Goal: Task Accomplishment & Management: Use online tool/utility

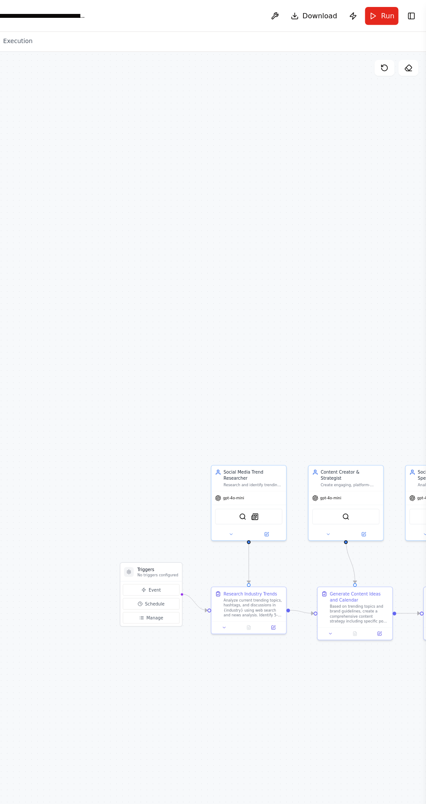
click at [333, 12] on span "Download" at bounding box center [333, 14] width 30 height 9
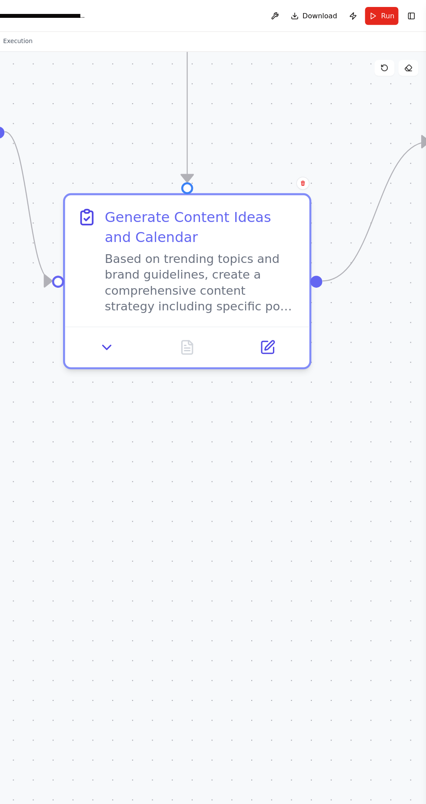
click at [295, 308] on button at bounding box center [288, 302] width 60 height 21
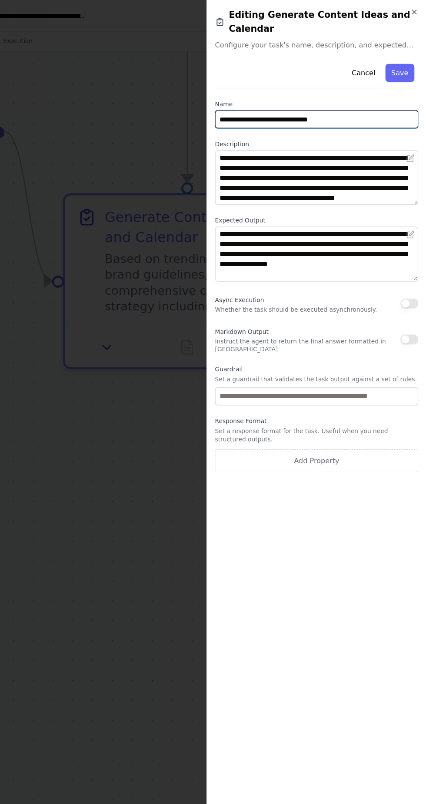
click at [377, 96] on input "**********" at bounding box center [331, 104] width 178 height 16
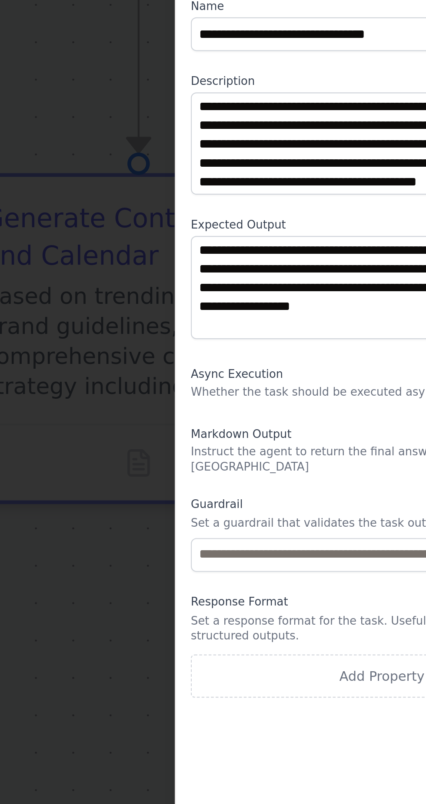
click at [171, 350] on div at bounding box center [213, 402] width 426 height 804
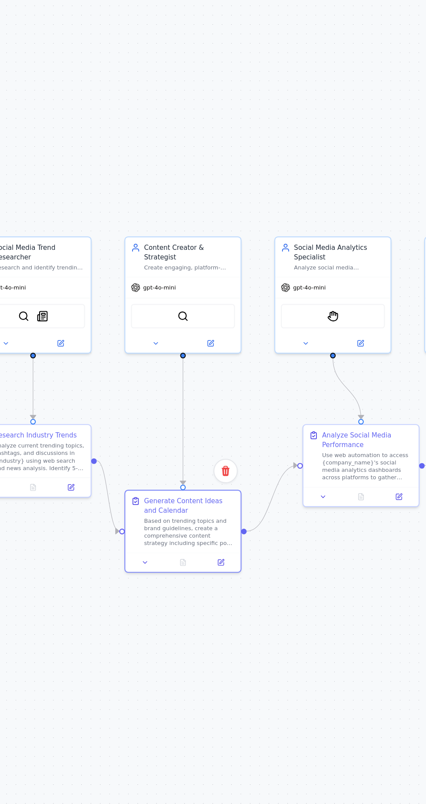
click at [246, 221] on div "gpt-4o-mini" at bounding box center [238, 222] width 54 height 10
click at [238, 217] on div "gpt-4o-mini" at bounding box center [238, 222] width 54 height 10
click at [244, 217] on div "gpt-4o-mini" at bounding box center [238, 222] width 54 height 10
click at [257, 245] on button at bounding box center [251, 247] width 25 height 5
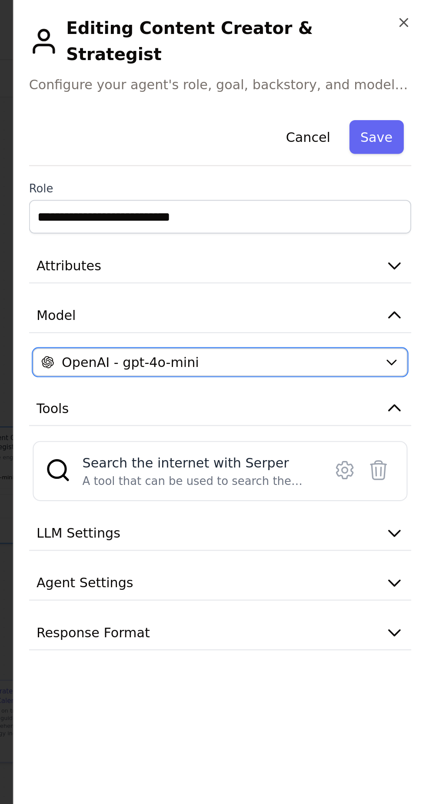
click at [415, 161] on button "OpenAI - gpt-4o-mini" at bounding box center [331, 167] width 174 height 13
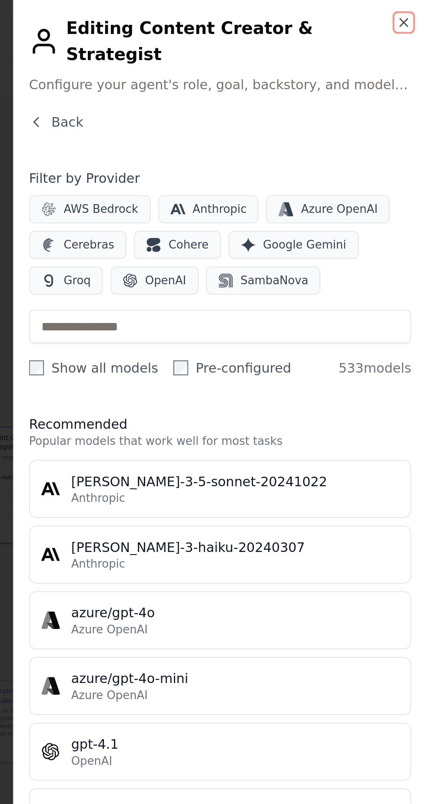
click at [416, 11] on icon "button" at bounding box center [415, 10] width 7 height 7
click at [416, 10] on icon "button" at bounding box center [415, 10] width 3 height 3
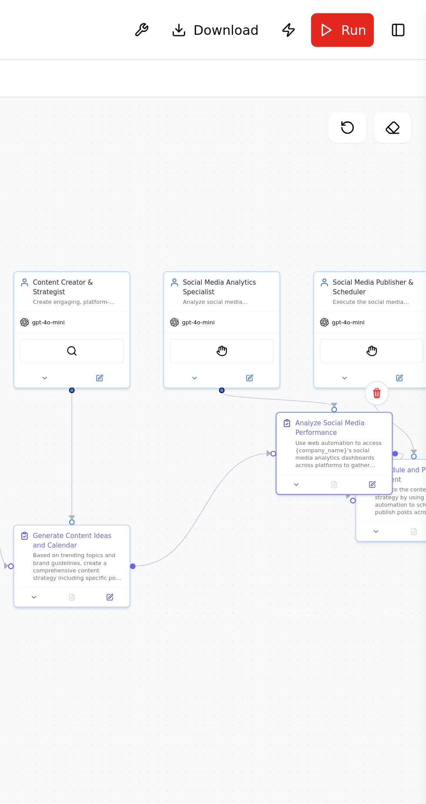
click at [350, 262] on div ".deletable-edge-delete-btn { width: 20px; height: 20px; border: 0px solid #ffff…" at bounding box center [213, 424] width 426 height 758
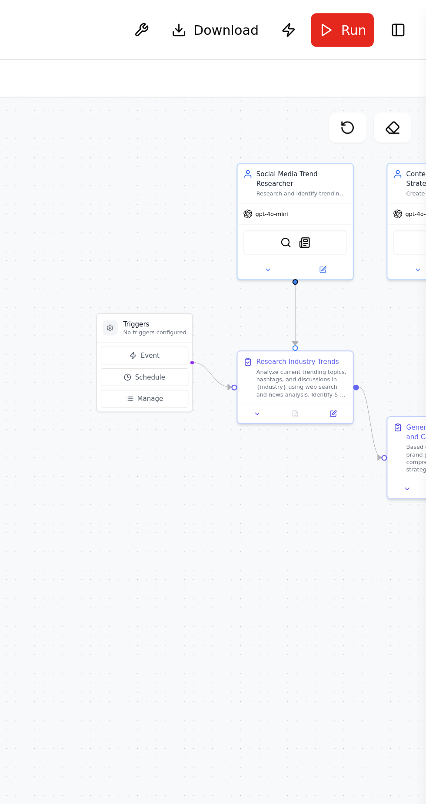
click at [299, 164] on span "Event" at bounding box center [298, 165] width 9 height 4
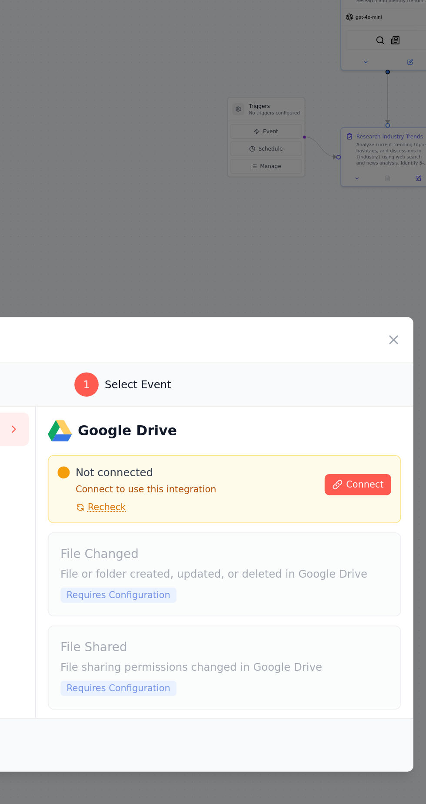
click at [351, 364] on span "Connect" at bounding box center [353, 367] width 22 height 7
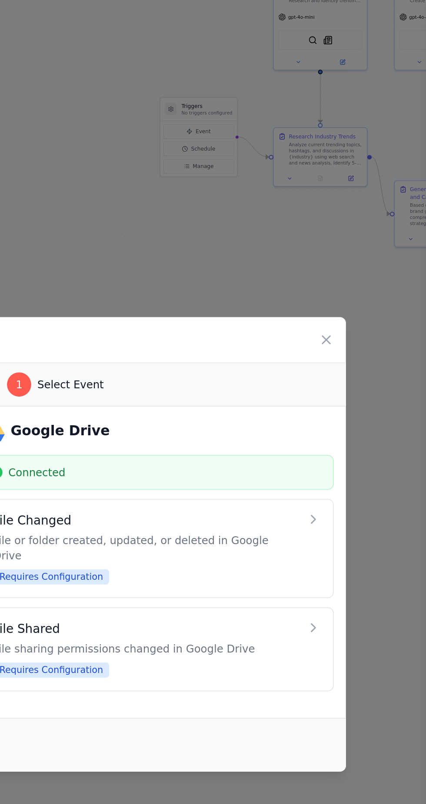
click at [350, 446] on h4 "File Shared" at bounding box center [266, 451] width 176 height 10
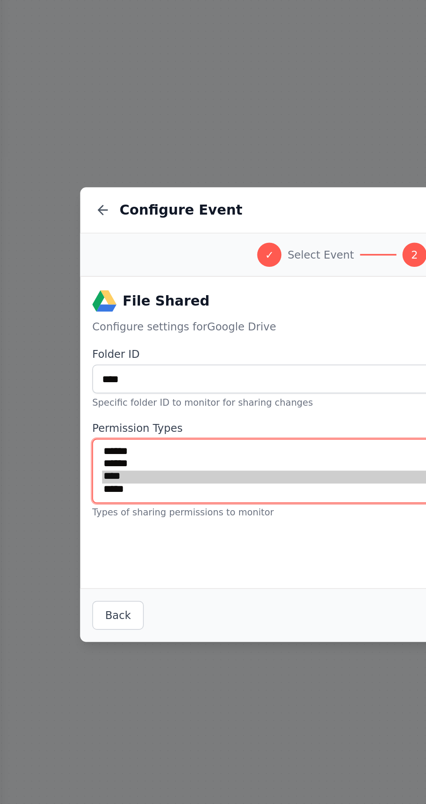
click at [181, 424] on select "****** ****** **** *****" at bounding box center [213, 434] width 320 height 37
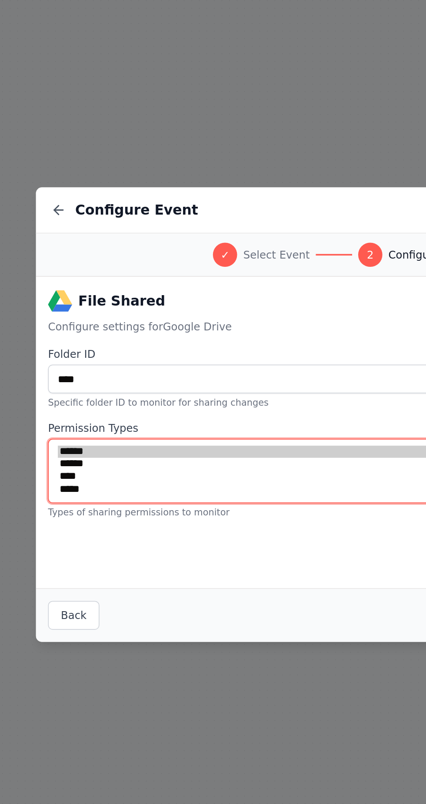
select select "******"
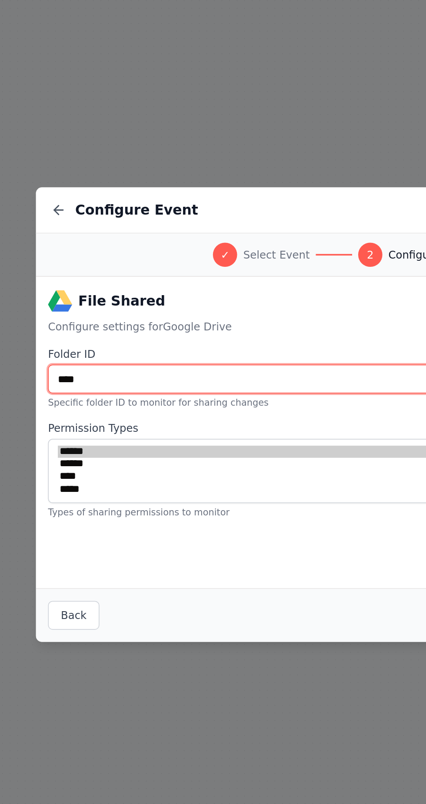
click at [216, 382] on input "****" at bounding box center [213, 381] width 320 height 17
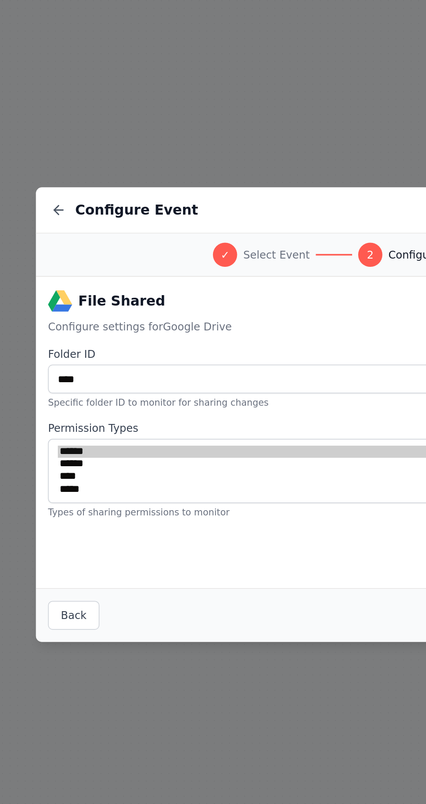
click at [200, 465] on div "File Shared Configure settings for Google Drive Folder ID **** Specific folder …" at bounding box center [213, 412] width 334 height 179
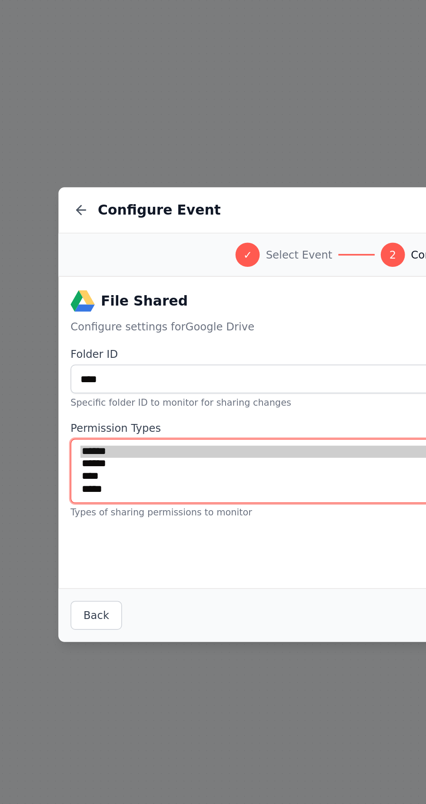
click at [169, 422] on select "****** ****** **** *****" at bounding box center [213, 434] width 320 height 37
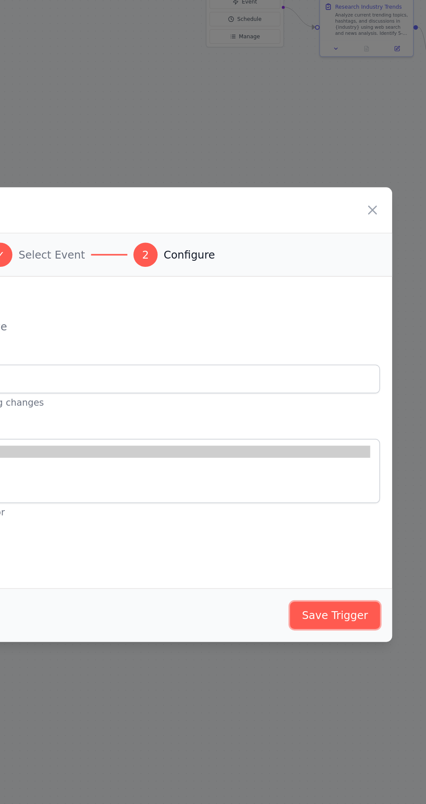
click at [356, 516] on button "Save Trigger" at bounding box center [348, 517] width 52 height 16
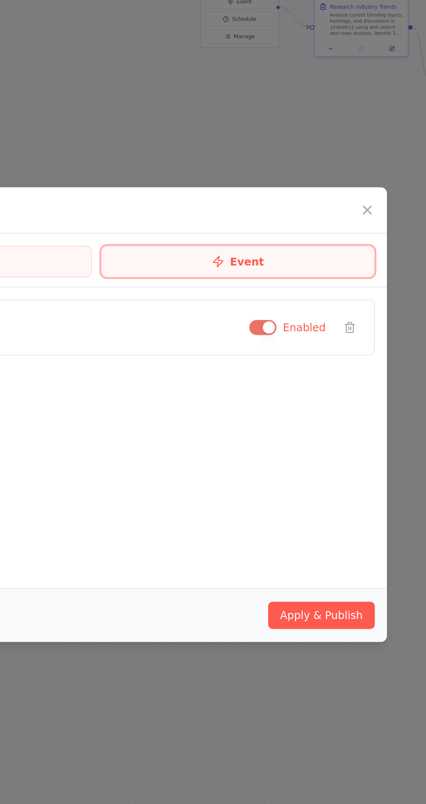
click at [316, 312] on button "Event" at bounding box center [294, 314] width 157 height 18
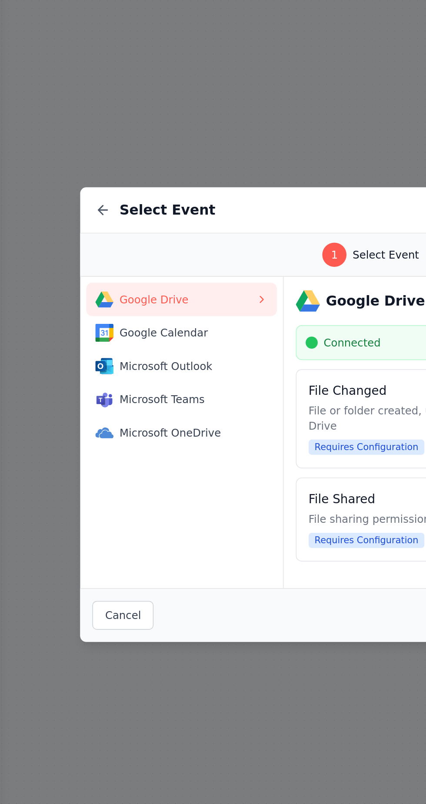
click at [120, 351] on span "Google Calendar" at bounding box center [108, 355] width 78 height 9
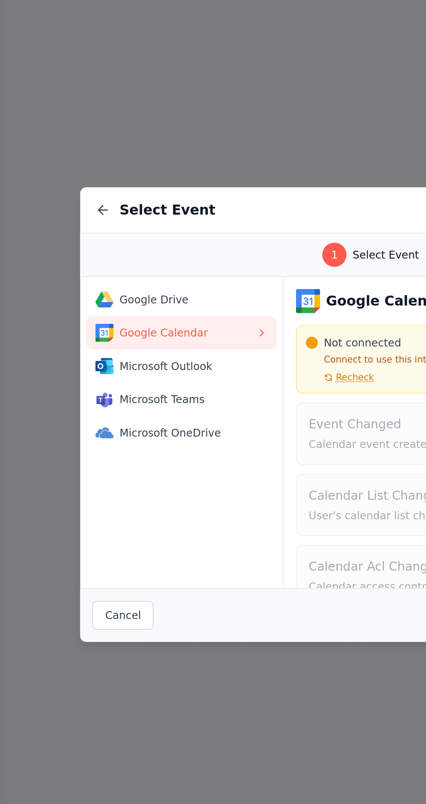
click at [119, 376] on span "Microsoft Outlook" at bounding box center [108, 374] width 78 height 9
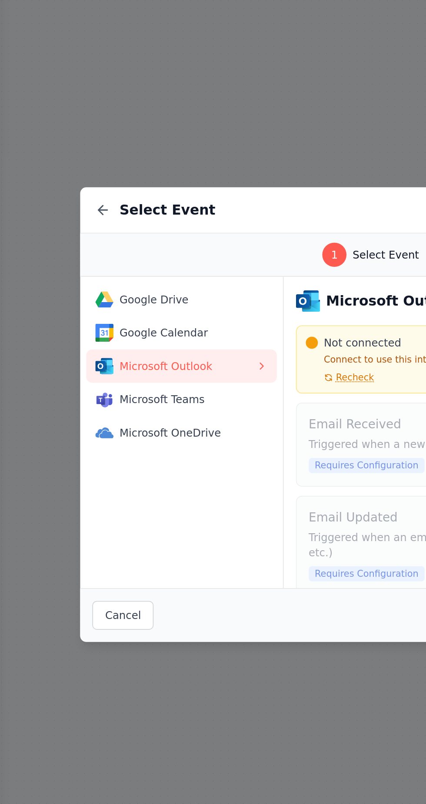
click at [121, 393] on span "Microsoft Teams" at bounding box center [108, 393] width 78 height 9
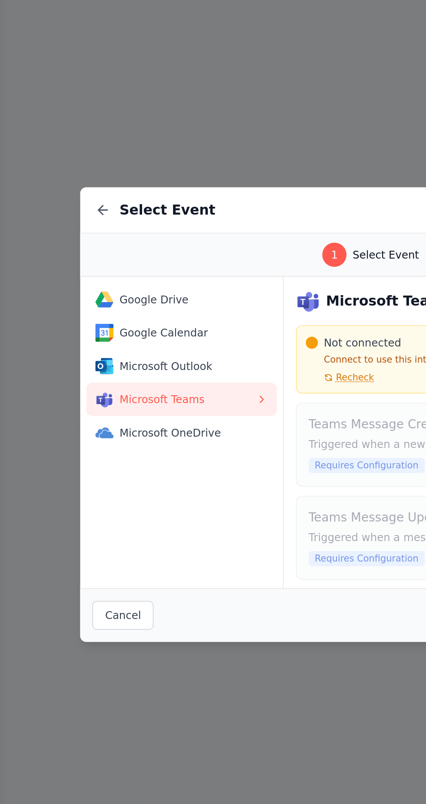
click at [120, 410] on span "Microsoft OneDrive" at bounding box center [108, 412] width 78 height 9
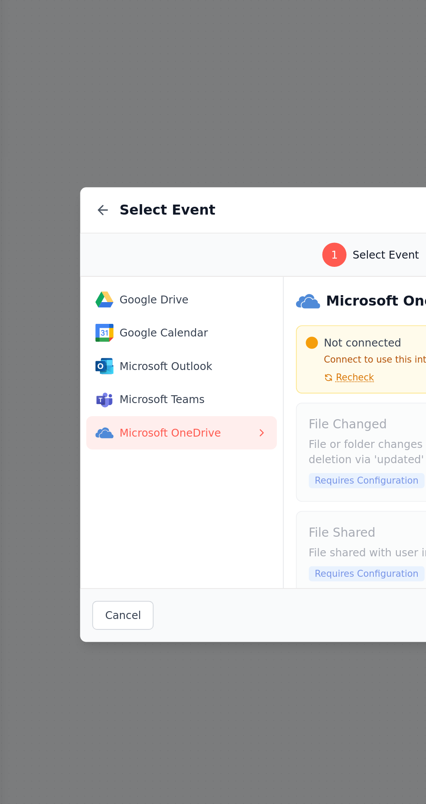
click at [110, 327] on button "Google Drive" at bounding box center [105, 335] width 110 height 19
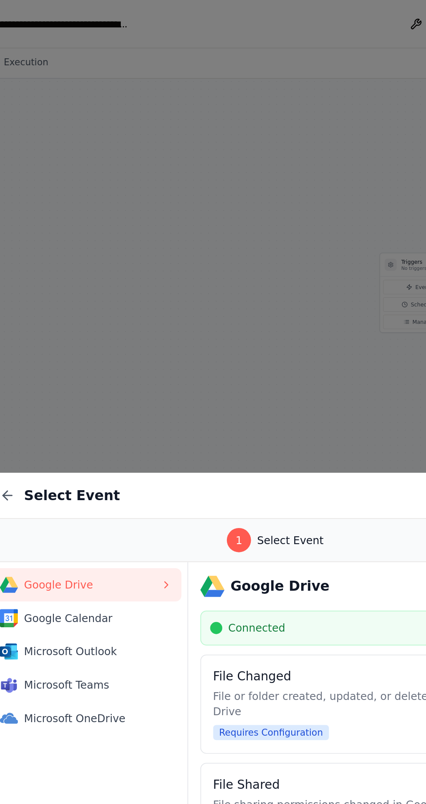
click at [238, 305] on div "1 Select Event" at bounding box center [213, 310] width 56 height 14
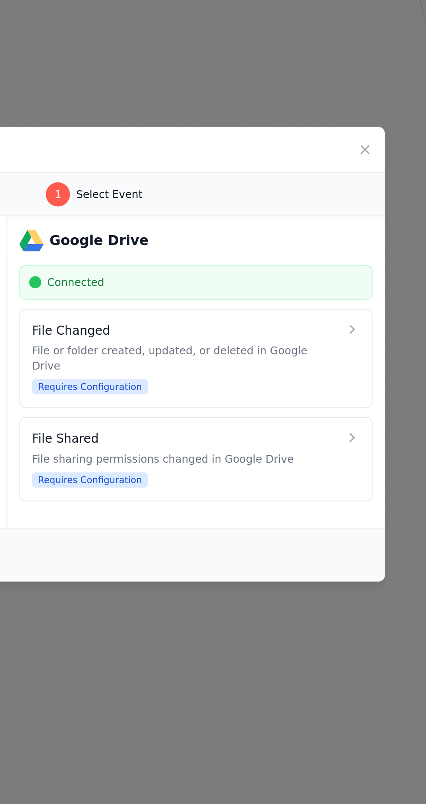
click at [269, 304] on div "1 Select Event" at bounding box center [213, 310] width 313 height 14
click at [352, 393] on h4 "File Changed" at bounding box center [266, 388] width 176 height 10
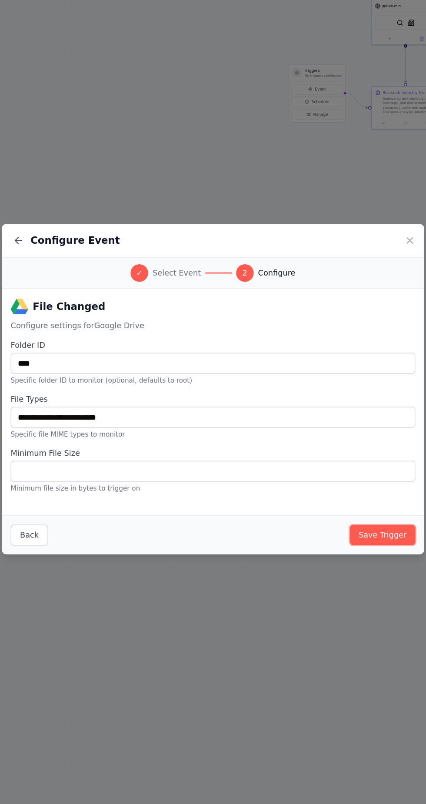
click at [357, 517] on button "Save Trigger" at bounding box center [348, 517] width 52 height 16
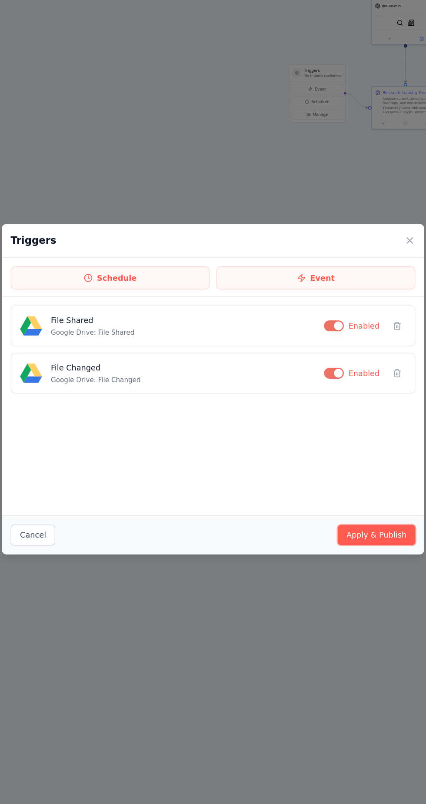
click at [349, 519] on button "Apply & Publish" at bounding box center [342, 517] width 61 height 16
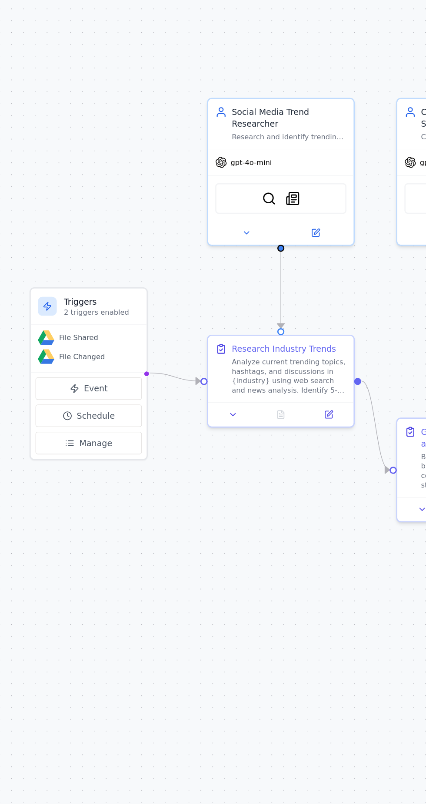
click at [295, 275] on icon at bounding box center [295, 277] width 4 height 4
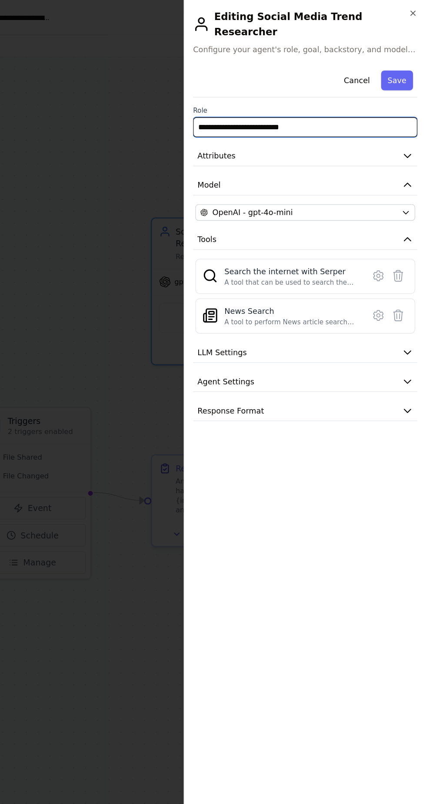
click at [397, 93] on input "**********" at bounding box center [331, 101] width 178 height 16
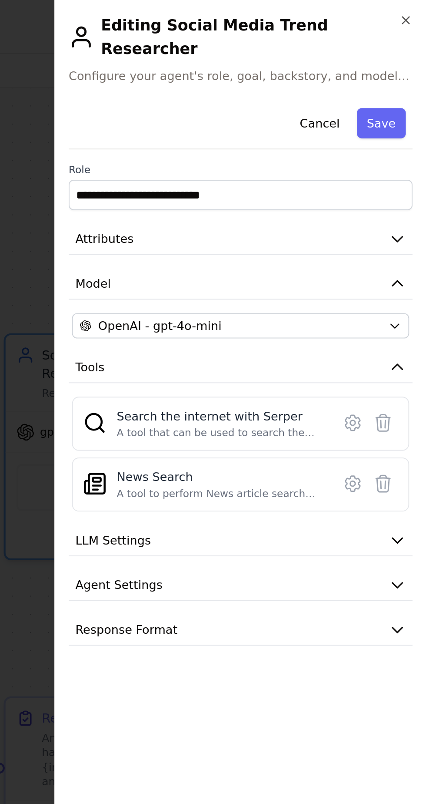
click at [418, 271] on button "LLM Settings" at bounding box center [331, 279] width 178 height 16
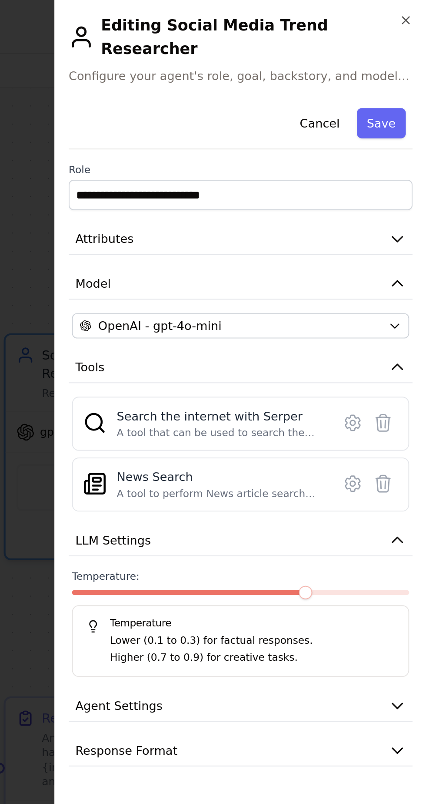
click at [415, 273] on button "LLM Settings" at bounding box center [331, 279] width 178 height 16
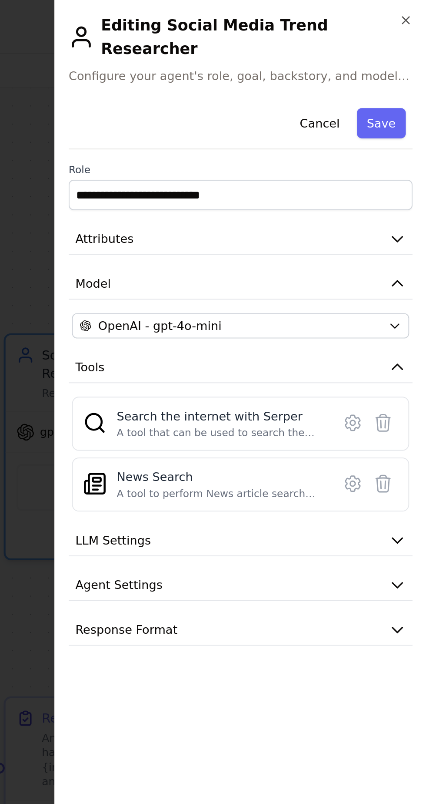
click at [408, 56] on button "Save" at bounding box center [403, 64] width 25 height 16
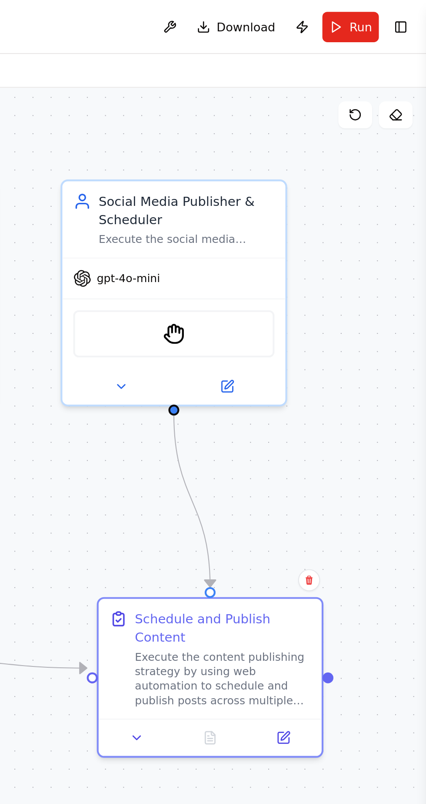
click at [386, 9] on button "Run" at bounding box center [387, 14] width 29 height 16
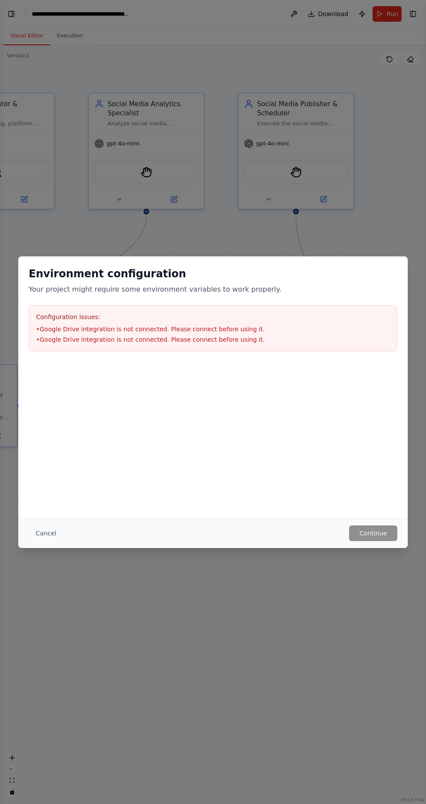
click at [53, 527] on button "Cancel" at bounding box center [46, 533] width 34 height 16
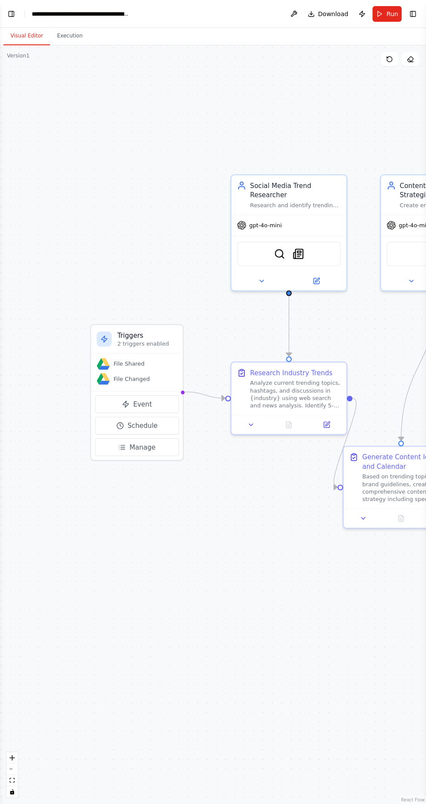
click at [365, 13] on button "Publish" at bounding box center [362, 14] width 14 height 16
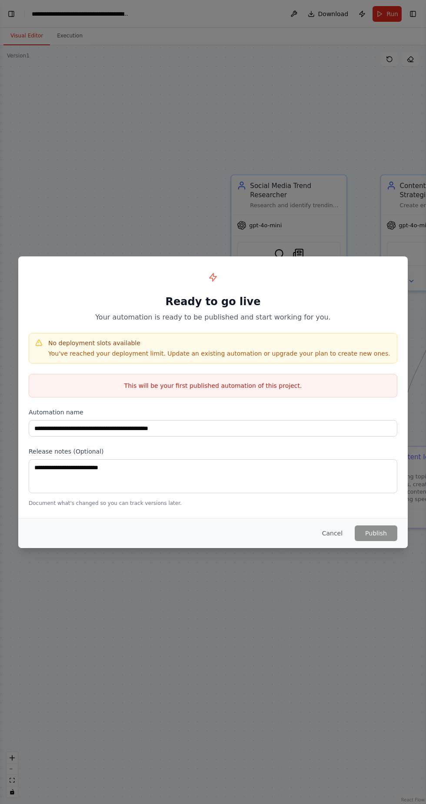
click at [107, 203] on div "**********" at bounding box center [213, 402] width 426 height 804
click at [331, 535] on button "Cancel" at bounding box center [332, 533] width 34 height 16
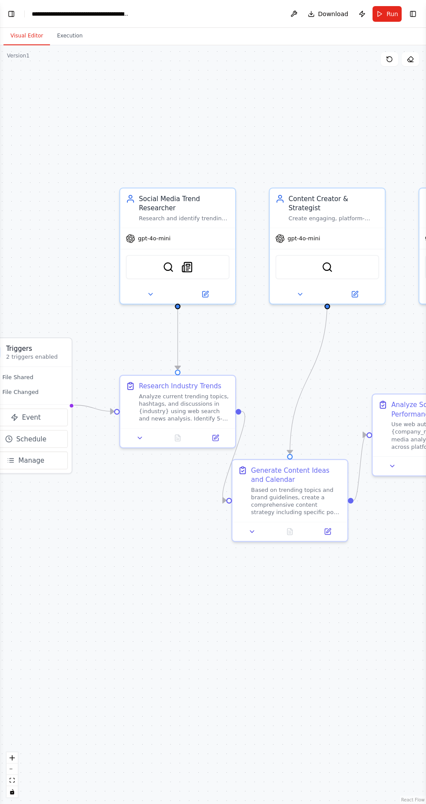
click at [408, 13] on button "Toggle Right Sidebar" at bounding box center [413, 14] width 12 height 12
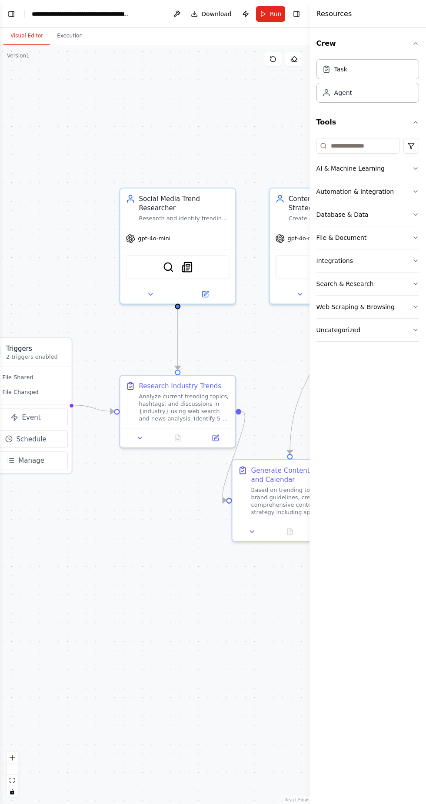
click at [183, 131] on div ".deletable-edge-delete-btn { width: 20px; height: 20px; border: 0px solid #ffff…" at bounding box center [155, 424] width 310 height 758
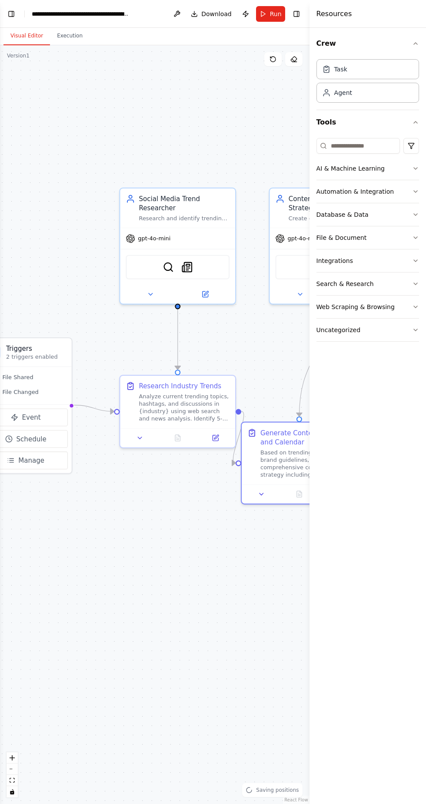
click at [207, 115] on div ".deletable-edge-delete-btn { width: 20px; height: 20px; border: 0px solid #ffff…" at bounding box center [155, 424] width 310 height 758
click at [263, 572] on div ".deletable-edge-delete-btn { width: 20px; height: 20px; border: 0px solid #ffff…" at bounding box center [155, 424] width 310 height 758
click at [396, 45] on button "Crew" at bounding box center [368, 43] width 103 height 24
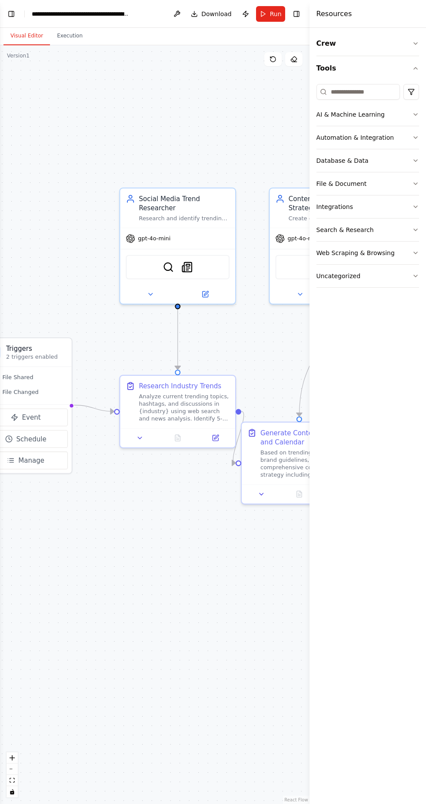
click at [402, 37] on button "Crew" at bounding box center [368, 43] width 103 height 24
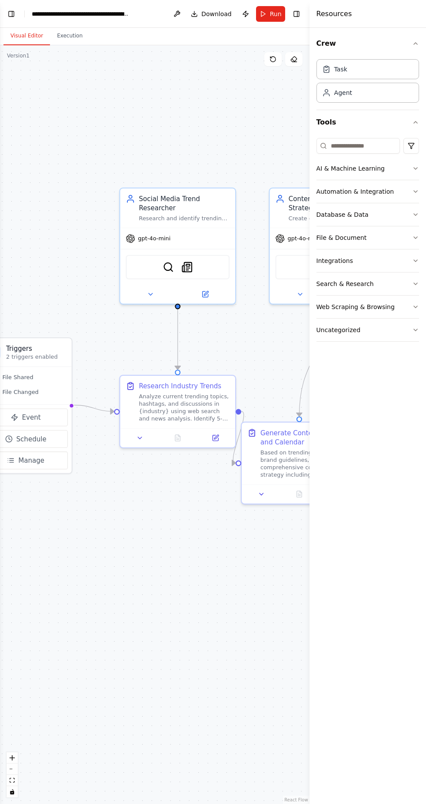
click at [257, 165] on div ".deletable-edge-delete-btn { width: 20px; height: 20px; border: 0px solid #ffff…" at bounding box center [155, 424] width 310 height 758
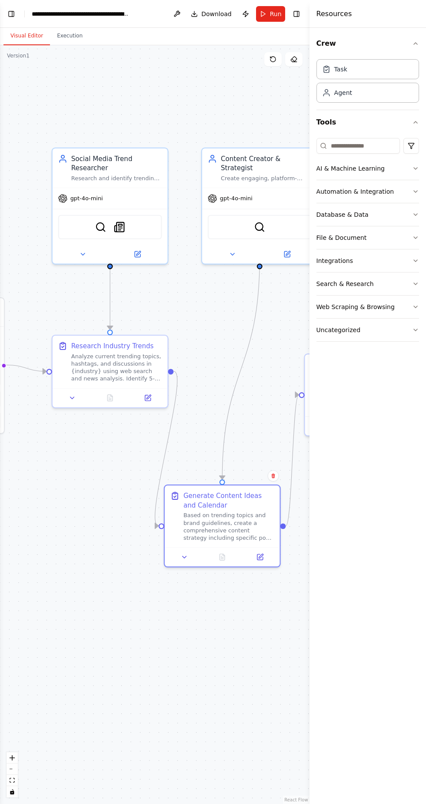
click at [376, 3] on div "Resources" at bounding box center [368, 14] width 117 height 28
click at [413, 44] on icon "button" at bounding box center [415, 43] width 7 height 7
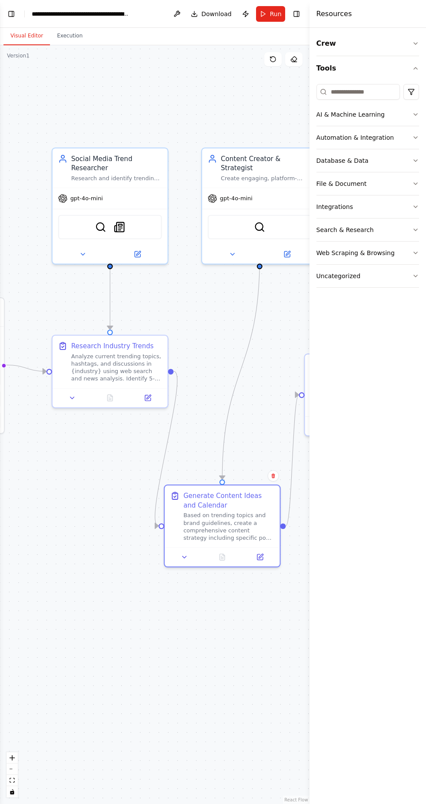
click at [414, 32] on button "Crew" at bounding box center [368, 43] width 103 height 24
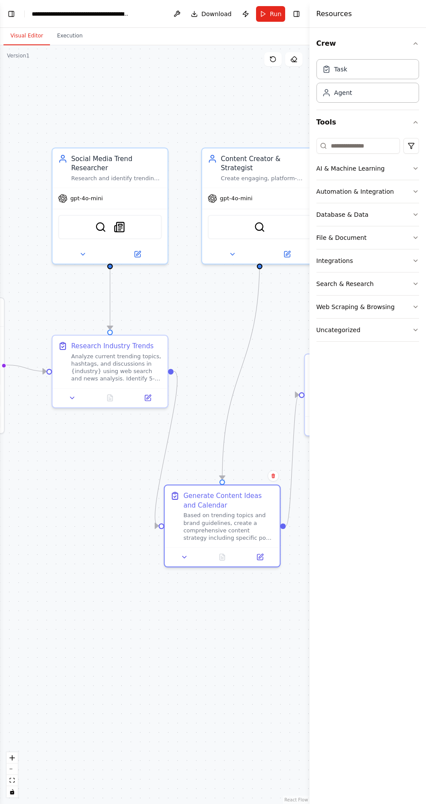
click at [402, 111] on button "Tools" at bounding box center [368, 122] width 103 height 24
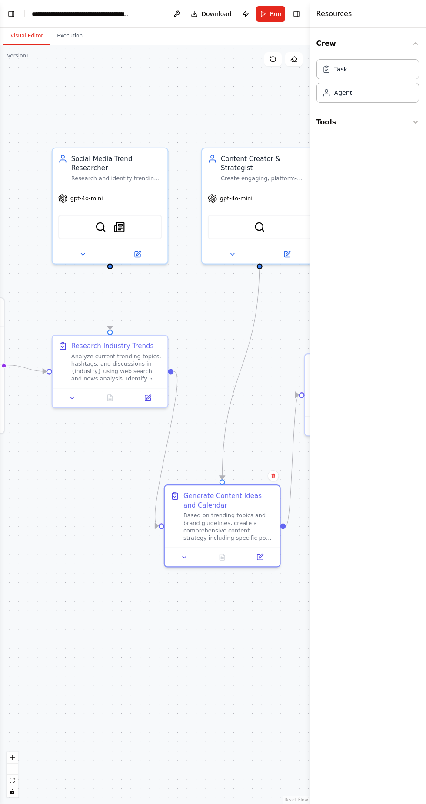
click at [234, 340] on div ".deletable-edge-delete-btn { width: 20px; height: 20px; border: 0px solid #ffff…" at bounding box center [155, 424] width 310 height 758
click at [197, 91] on div ".deletable-edge-delete-btn { width: 20px; height: 20px; border: 0px solid #ffff…" at bounding box center [155, 424] width 310 height 758
click at [214, 77] on div ".deletable-edge-delete-btn { width: 20px; height: 20px; border: 0px solid #ffff…" at bounding box center [155, 424] width 310 height 758
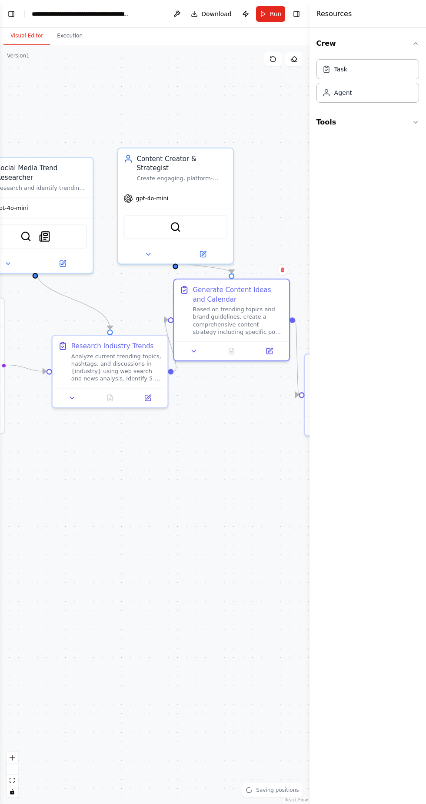
click at [254, 495] on div ".deletable-edge-delete-btn { width: 20px; height: 20px; border: 0px solid #ffff…" at bounding box center [155, 424] width 310 height 758
click at [388, 84] on div "Agent" at bounding box center [368, 93] width 103 height 20
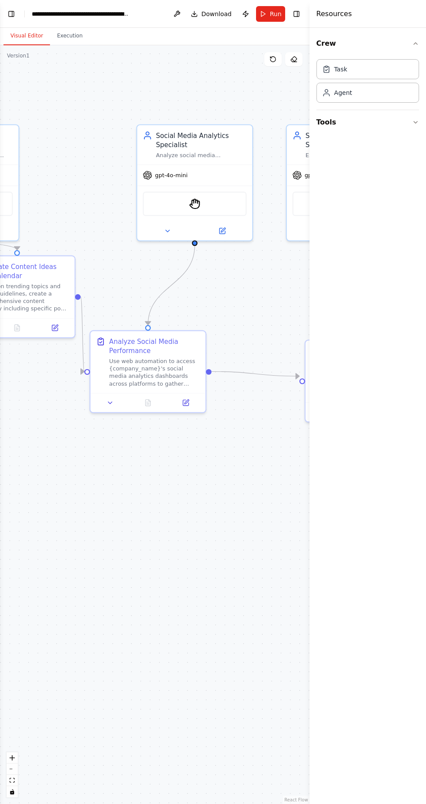
click at [311, 17] on div at bounding box center [311, 402] width 3 height 804
click at [311, 10] on div at bounding box center [311, 402] width 3 height 804
click at [296, 8] on button "Toggle Right Sidebar" at bounding box center [297, 14] width 12 height 12
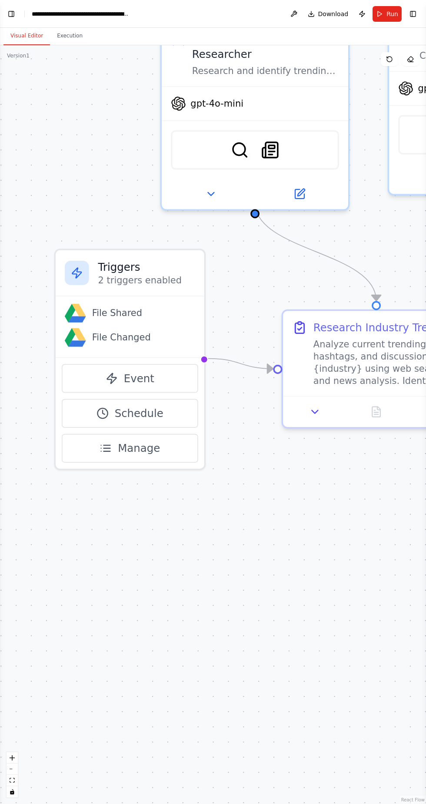
click at [164, 452] on button "Manage" at bounding box center [130, 448] width 137 height 29
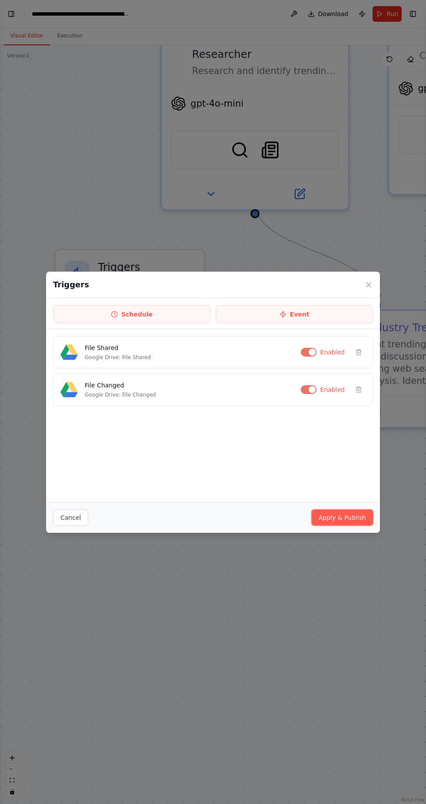
click at [354, 517] on button "Apply & Publish" at bounding box center [342, 517] width 61 height 16
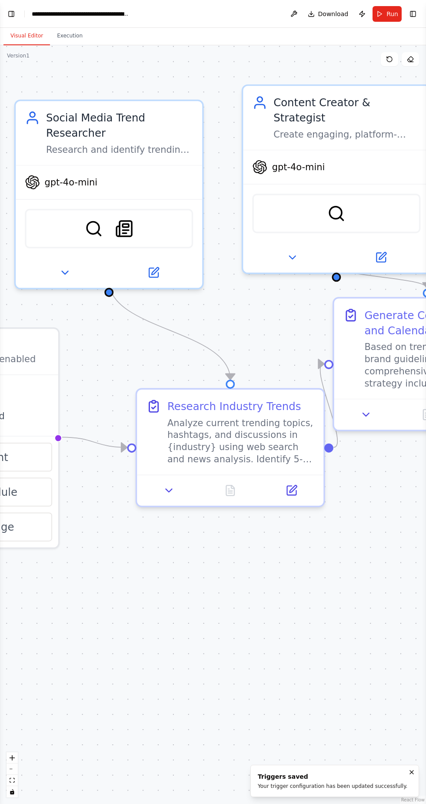
click at [295, 489] on icon at bounding box center [291, 490] width 9 height 9
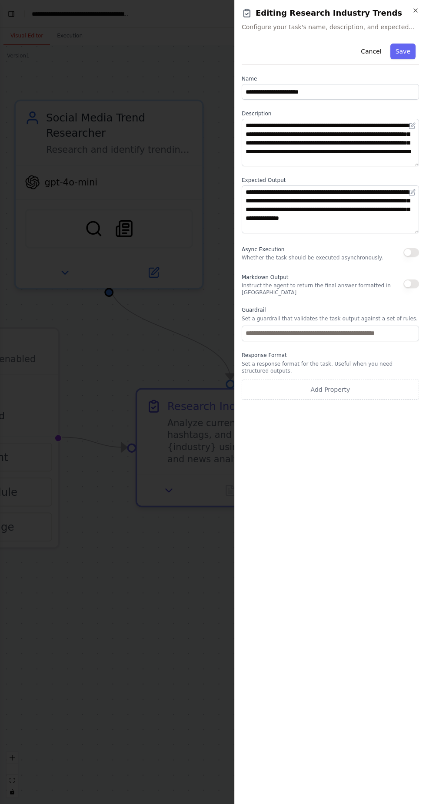
click at [419, 257] on div "**********" at bounding box center [331, 402] width 192 height 804
click at [419, 252] on button "button" at bounding box center [412, 252] width 16 height 9
click at [413, 279] on button "button" at bounding box center [412, 283] width 16 height 9
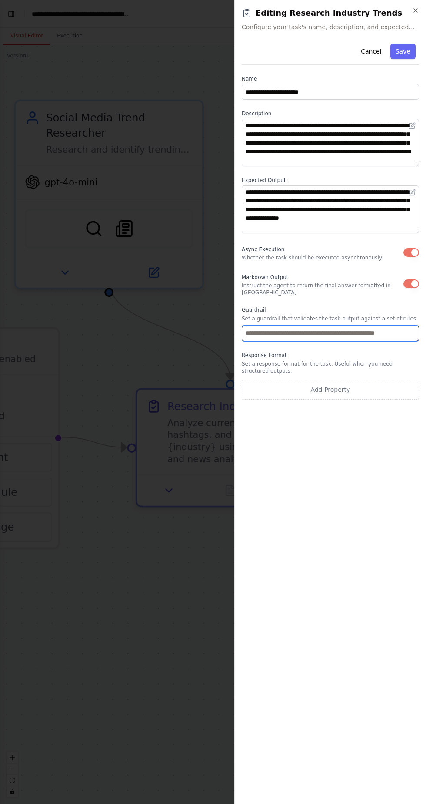
click at [392, 326] on input "text" at bounding box center [331, 333] width 178 height 16
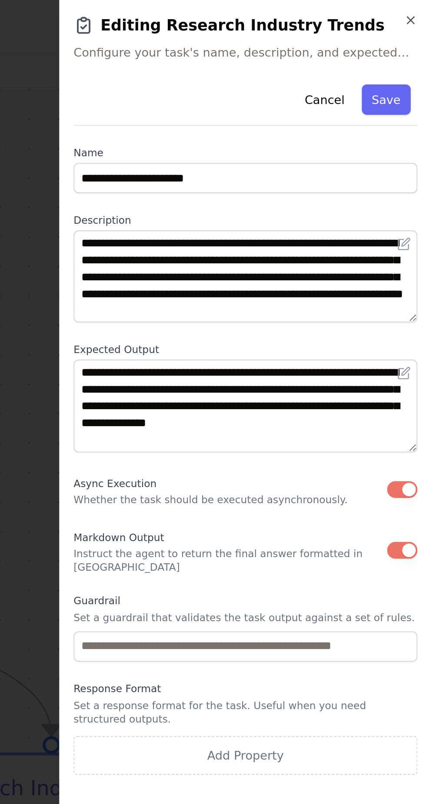
click at [376, 50] on button "Cancel" at bounding box center [371, 52] width 31 height 16
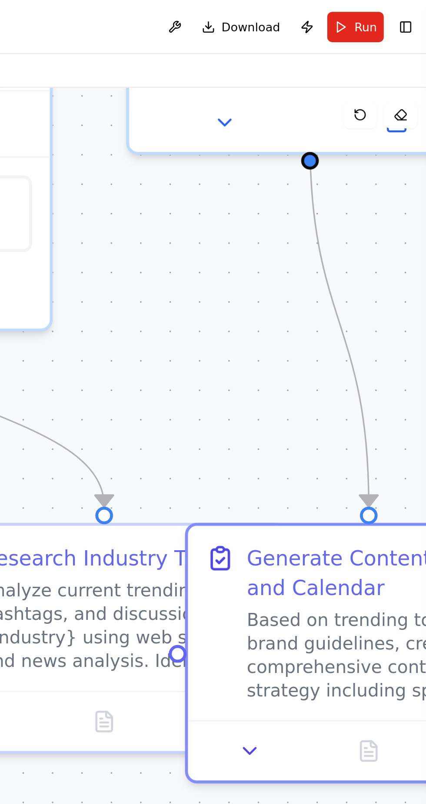
click at [351, 174] on div ".deletable-edge-delete-btn { width: 20px; height: 20px; border: 0px solid #ffff…" at bounding box center [213, 424] width 426 height 758
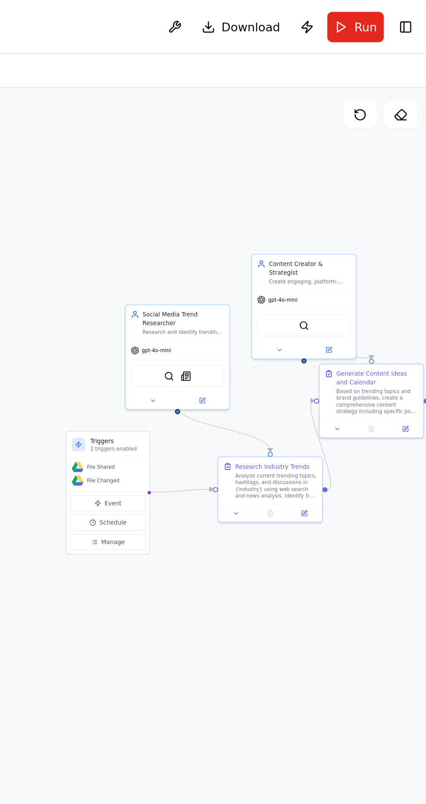
click at [352, 178] on button at bounding box center [348, 180] width 25 height 5
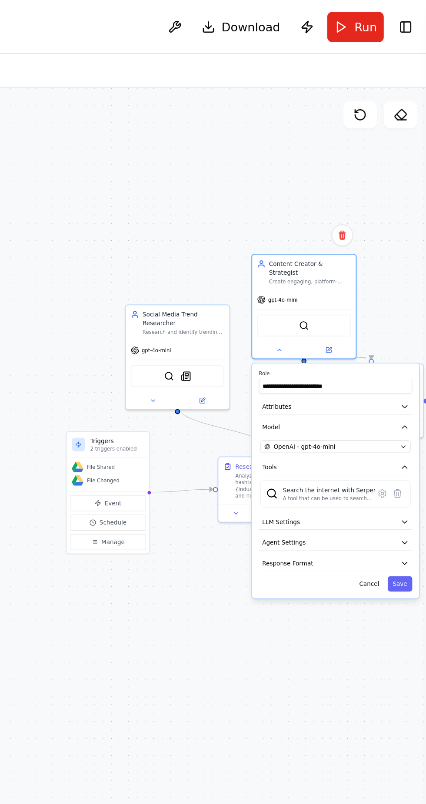
click at [394, 276] on button "Agent Settings" at bounding box center [377, 280] width 79 height 8
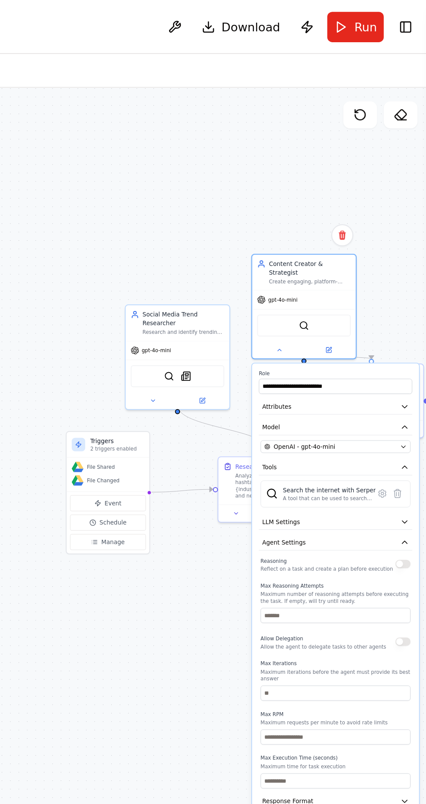
click at [345, 178] on button at bounding box center [348, 180] width 25 height 5
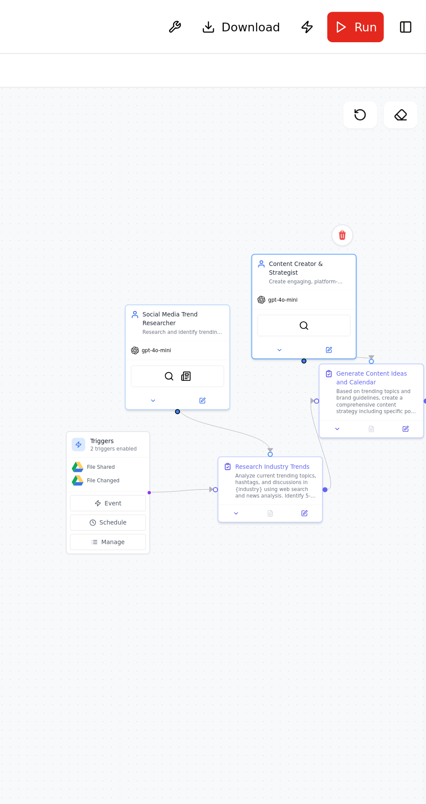
click at [325, 265] on icon at bounding box center [326, 264] width 2 height 1
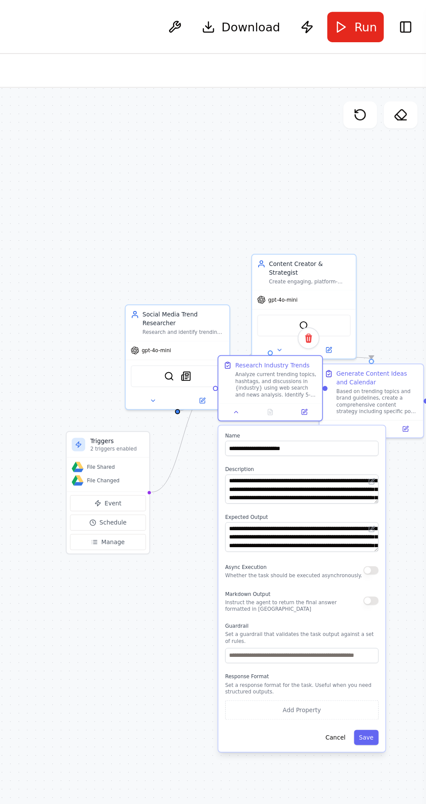
click at [379, 376] on button "Cancel" at bounding box center [377, 380] width 16 height 8
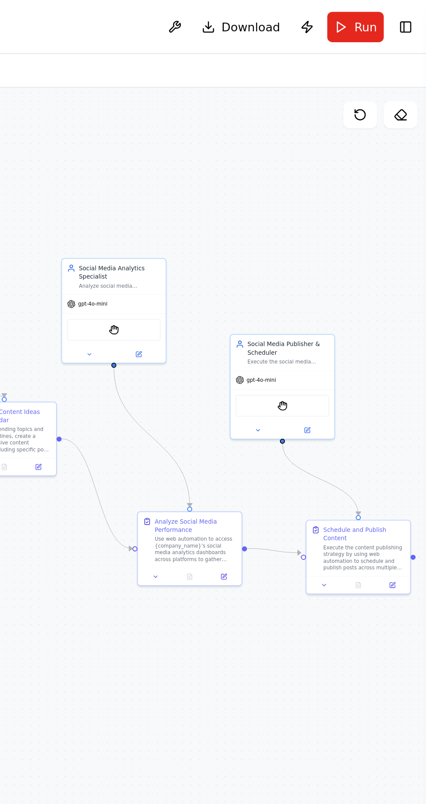
click at [411, 65] on button at bounding box center [410, 59] width 17 height 14
click at [409, 60] on icon at bounding box center [410, 59] width 7 height 7
click at [410, 62] on icon at bounding box center [411, 62] width 4 height 0
click at [409, 58] on icon at bounding box center [411, 59] width 6 height 5
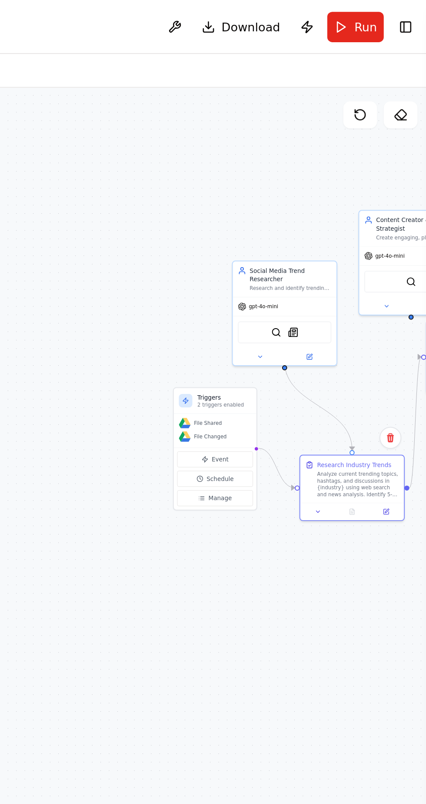
click at [369, 262] on icon at bounding box center [367, 263] width 3 height 3
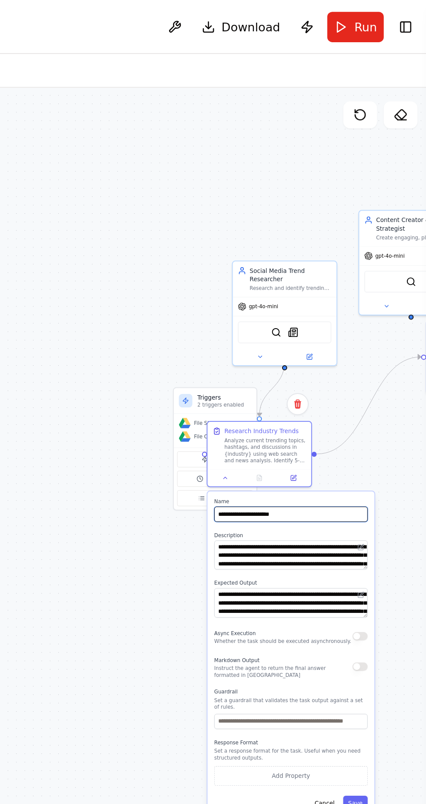
click at [367, 265] on input "**********" at bounding box center [354, 265] width 79 height 8
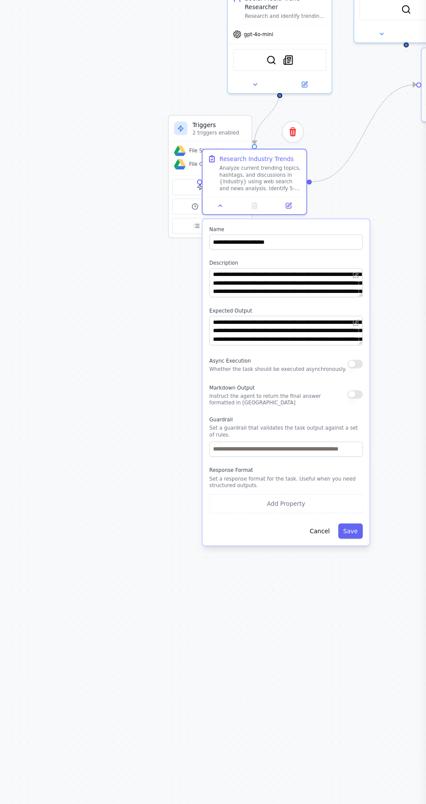
click at [390, 282] on icon at bounding box center [391, 282] width 2 height 2
click at [382, 289] on textarea "**********" at bounding box center [354, 285] width 79 height 15
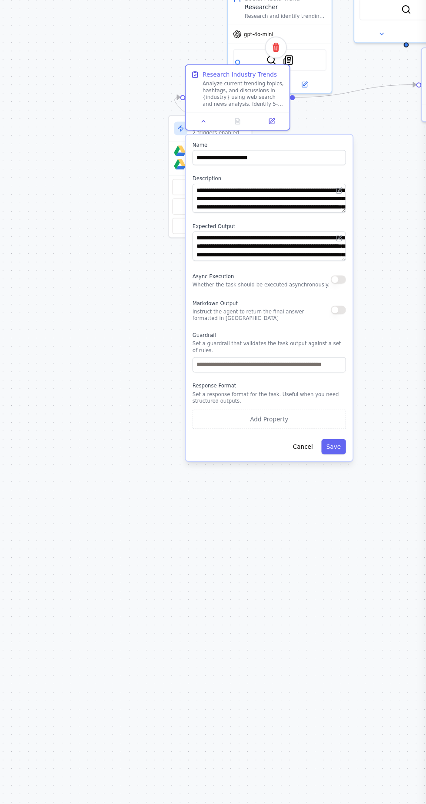
click at [325, 354] on button "Add Property" at bounding box center [345, 357] width 79 height 10
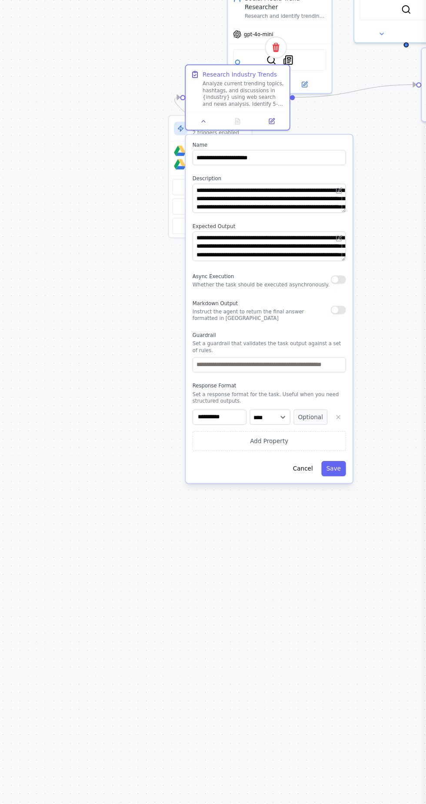
click at [381, 355] on icon "button" at bounding box center [381, 356] width 2 height 2
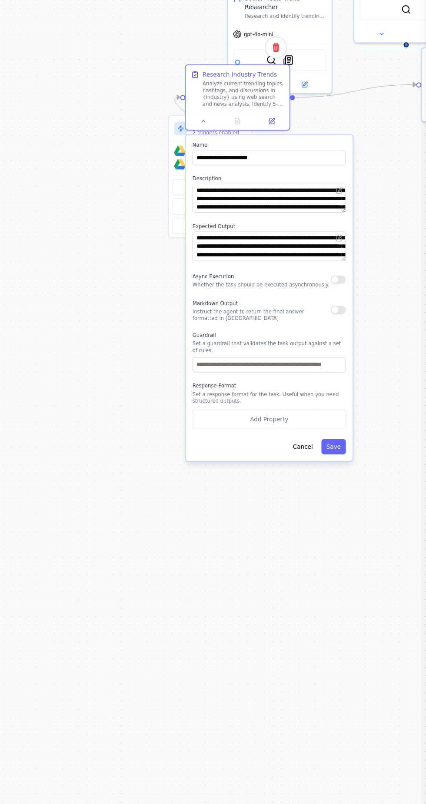
click at [364, 367] on button "Cancel" at bounding box center [363, 371] width 16 height 8
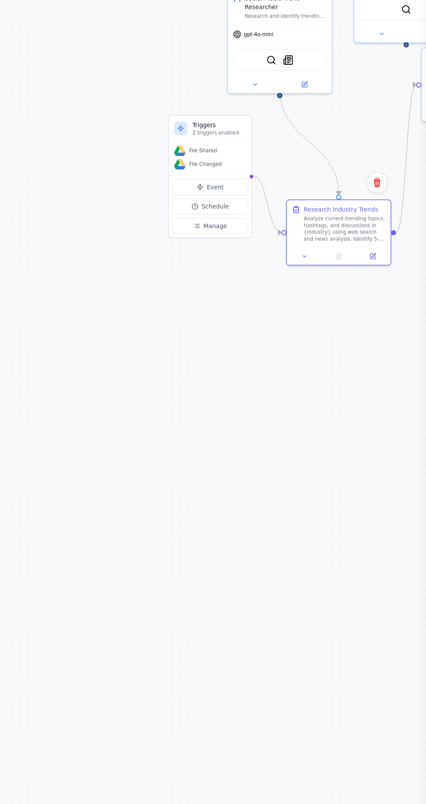
click at [363, 182] on icon at bounding box center [364, 183] width 2 height 2
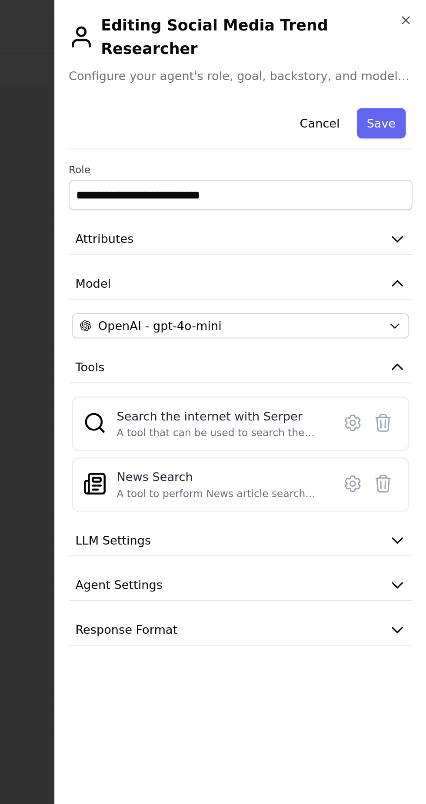
click at [366, 56] on button "Cancel" at bounding box center [371, 64] width 31 height 16
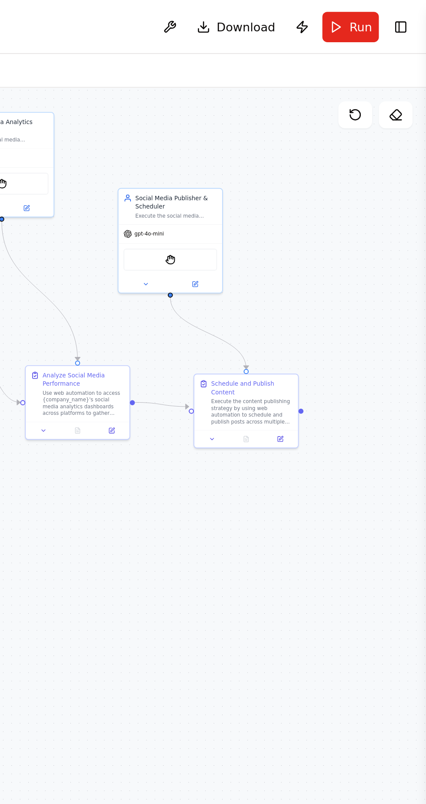
click at [312, 224] on button at bounding box center [315, 226] width 15 height 5
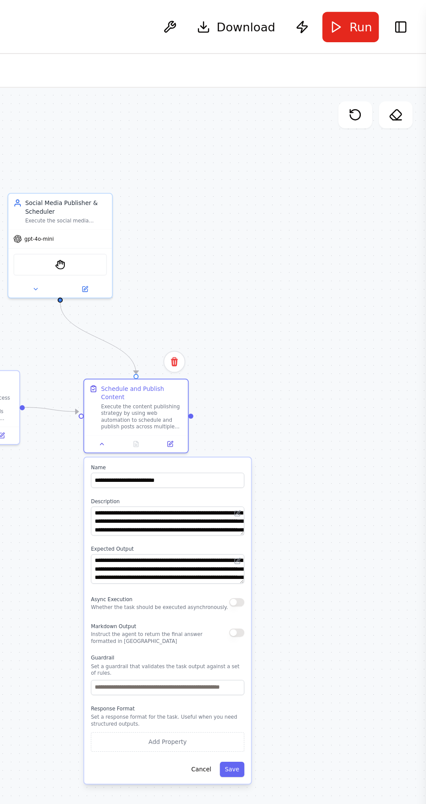
click at [389, 10] on span "Run" at bounding box center [393, 14] width 12 height 9
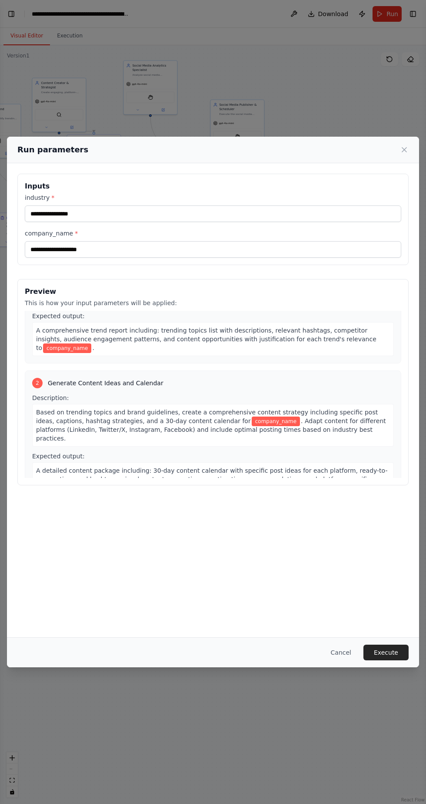
scroll to position [29, 0]
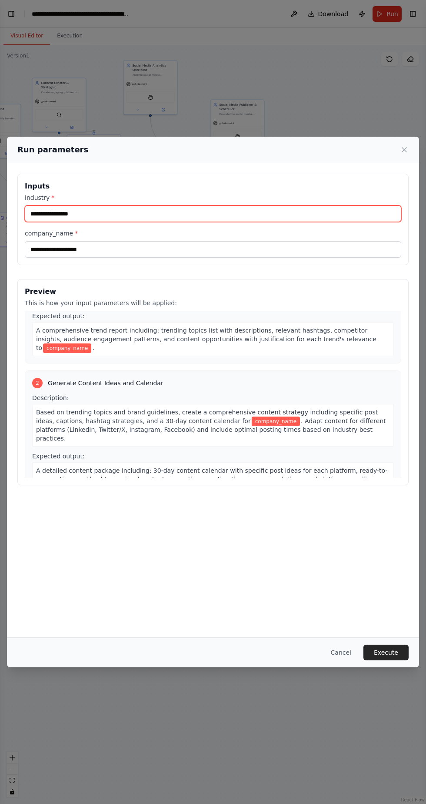
click at [70, 205] on input "industry *" at bounding box center [213, 213] width 377 height 17
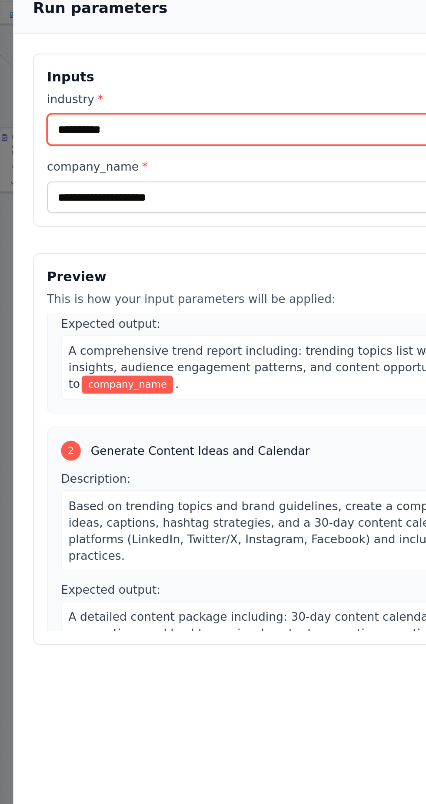
type input "**********"
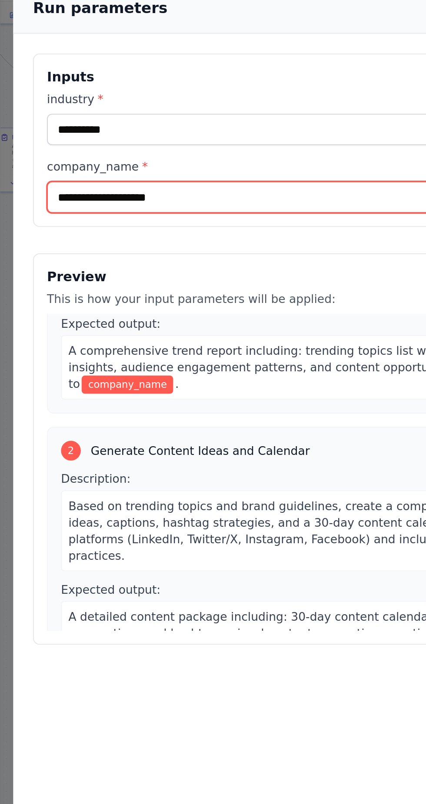
click at [41, 241] on input "company_name *" at bounding box center [213, 249] width 377 height 17
click at [100, 241] on input "**********" at bounding box center [213, 249] width 377 height 17
type input "**********"
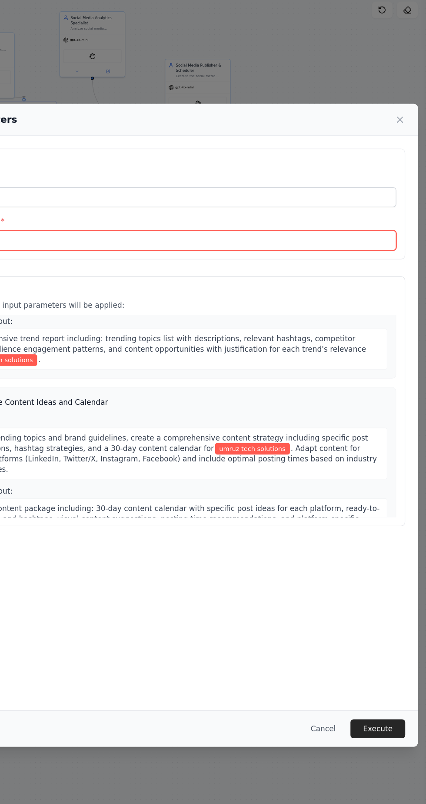
scroll to position [60, 0]
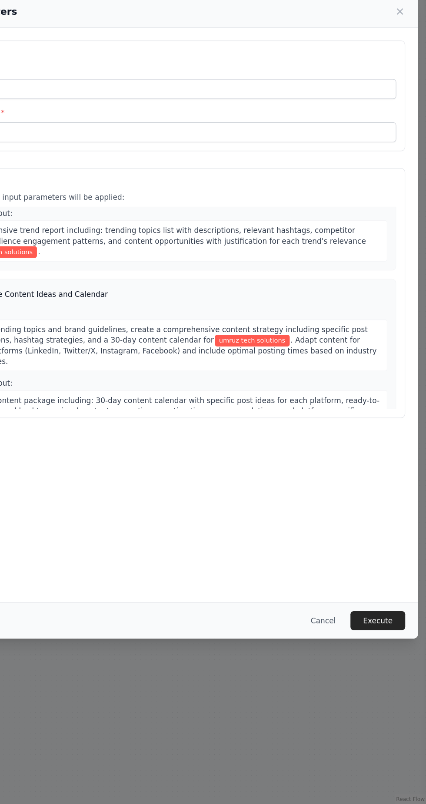
click at [395, 660] on button "Execute" at bounding box center [386, 652] width 45 height 16
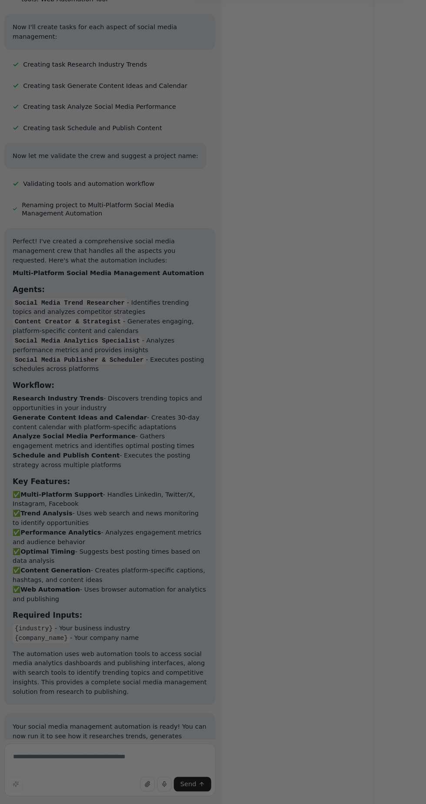
click at [277, 557] on div at bounding box center [213, 402] width 426 height 804
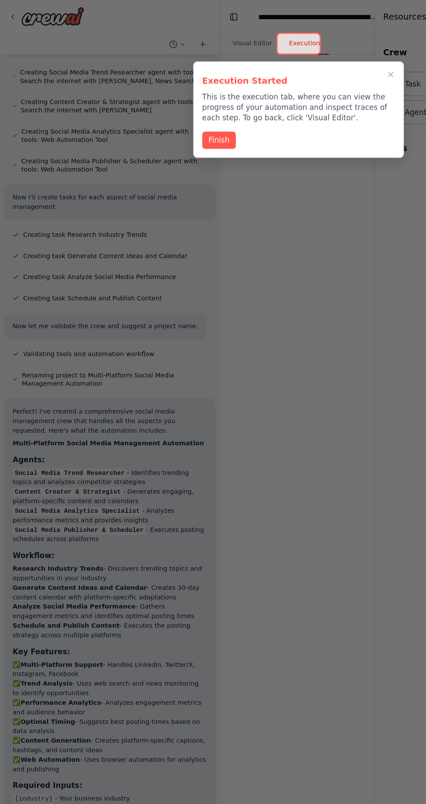
scroll to position [563, 0]
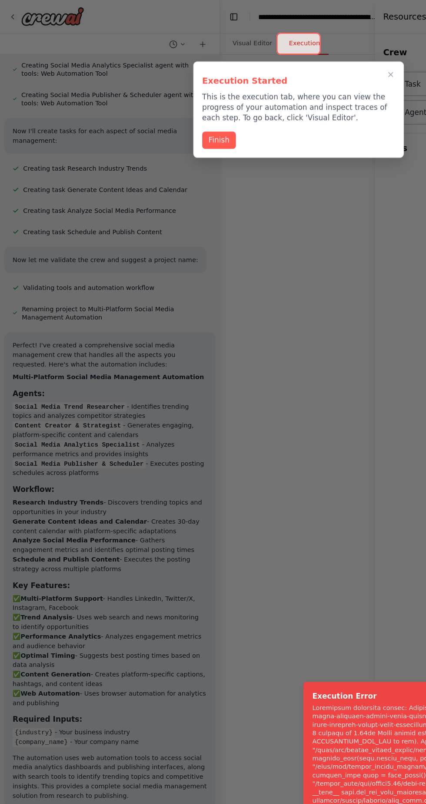
click at [188, 115] on button "Finish" at bounding box center [181, 115] width 28 height 14
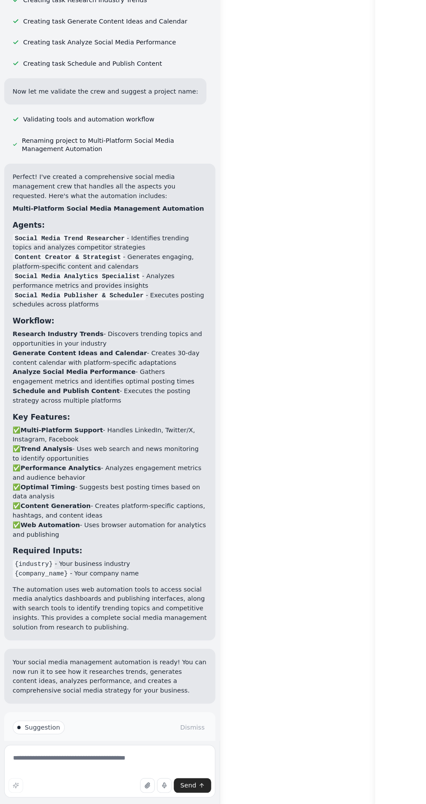
scroll to position [60, 0]
click at [117, 769] on button "Help fix error" at bounding box center [90, 776] width 161 height 14
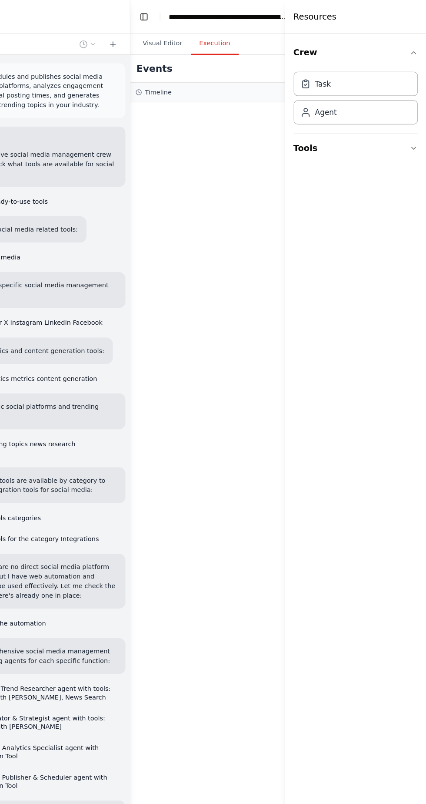
scroll to position [0, 0]
click at [193, 33] on button "Visual Editor" at bounding box center [208, 36] width 47 height 18
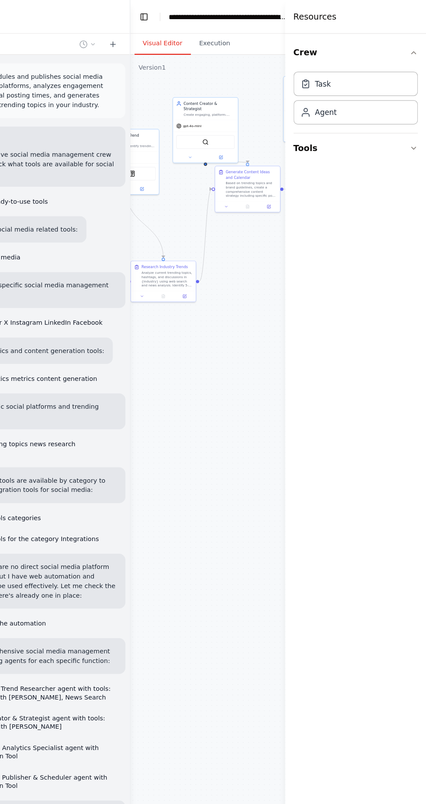
click at [241, 33] on button "Execution" at bounding box center [252, 36] width 40 height 18
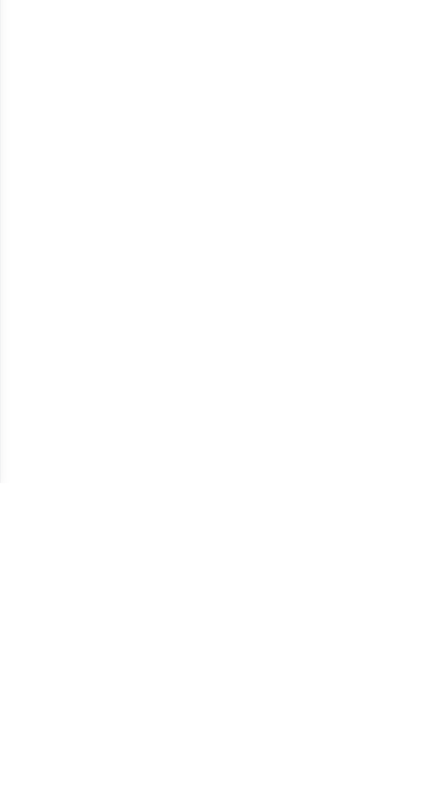
scroll to position [1153, 0]
click at [114, 754] on div at bounding box center [106, 443] width 213 height 719
click at [137, 673] on div at bounding box center [106, 443] width 213 height 719
click at [140, 653] on div at bounding box center [106, 443] width 213 height 719
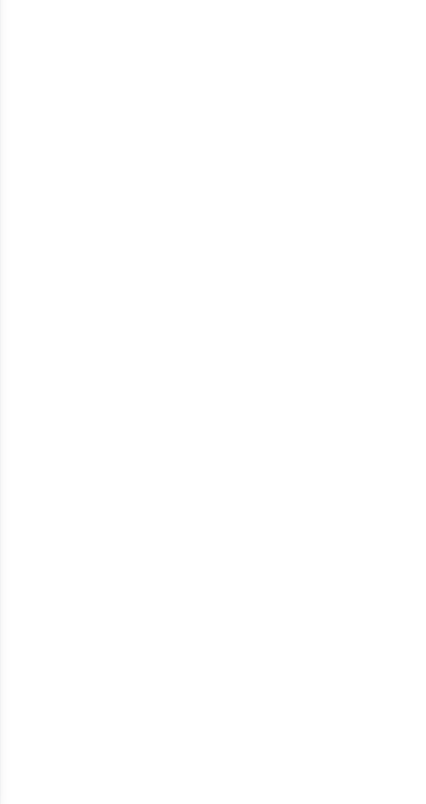
click at [136, 670] on div at bounding box center [106, 443] width 213 height 719
click at [127, 599] on div at bounding box center [106, 443] width 213 height 719
click at [147, 573] on div at bounding box center [106, 443] width 213 height 719
click at [114, 567] on div at bounding box center [106, 443] width 213 height 719
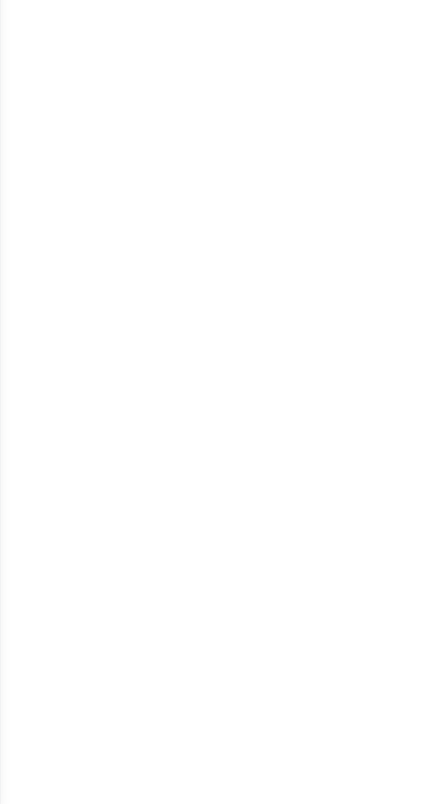
click at [119, 591] on div at bounding box center [106, 443] width 213 height 719
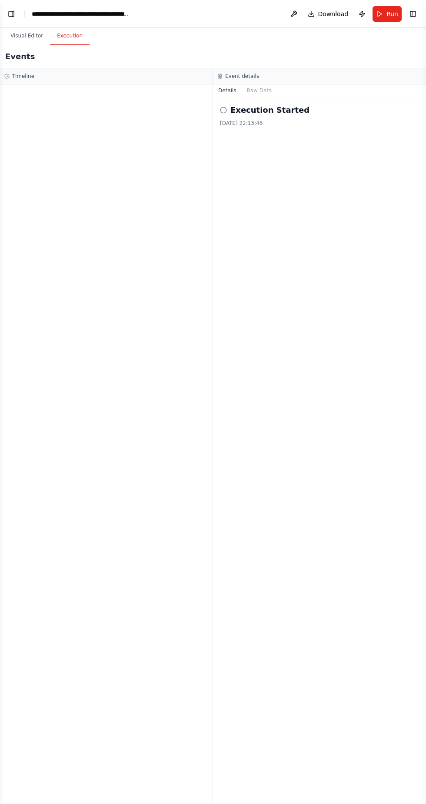
scroll to position [0, 0]
click at [18, 35] on button "Visual Editor" at bounding box center [26, 36] width 47 height 18
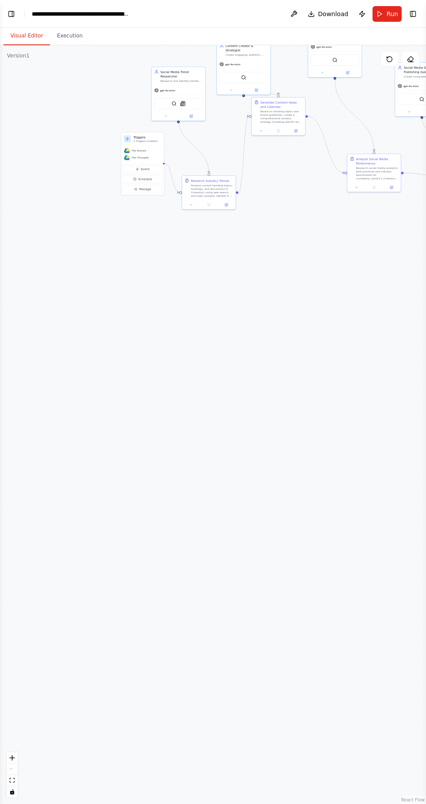
click at [68, 36] on button "Execution" at bounding box center [70, 36] width 40 height 18
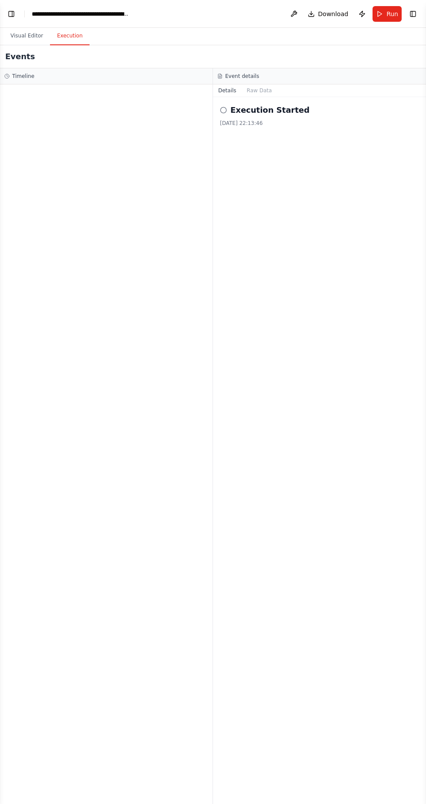
scroll to position [21, 0]
click at [286, 104] on h2 "Execution Started" at bounding box center [270, 110] width 79 height 12
click at [260, 84] on button "Raw Data" at bounding box center [260, 90] width 36 height 12
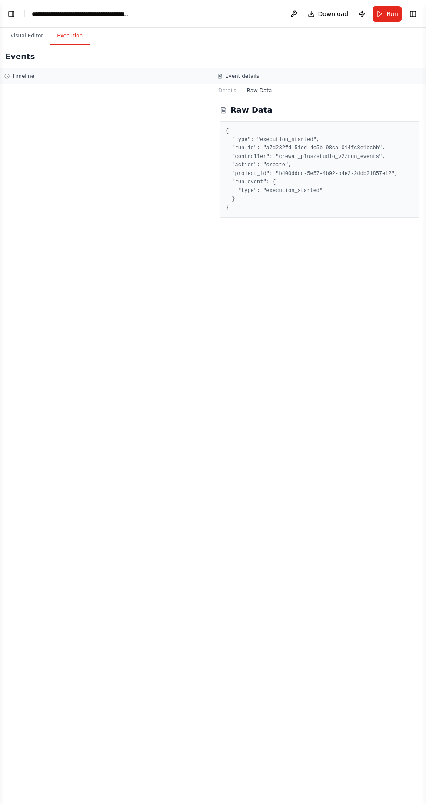
click at [221, 84] on button "Details" at bounding box center [227, 90] width 29 height 12
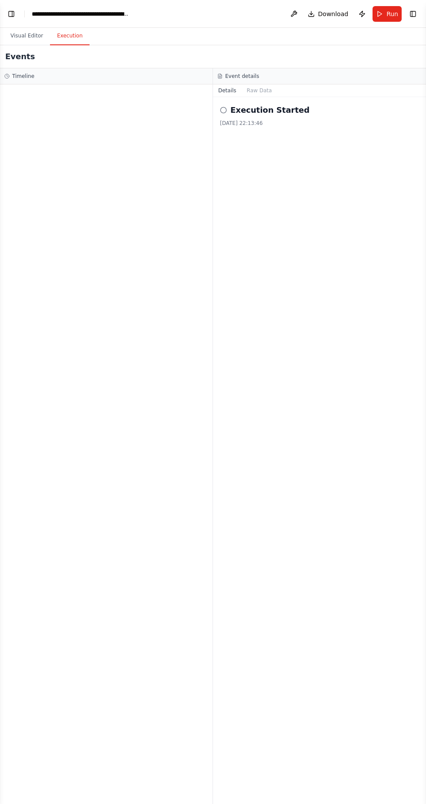
click at [261, 104] on h2 "Execution Started" at bounding box center [270, 110] width 79 height 12
click at [393, 13] on span "Run" at bounding box center [393, 14] width 12 height 9
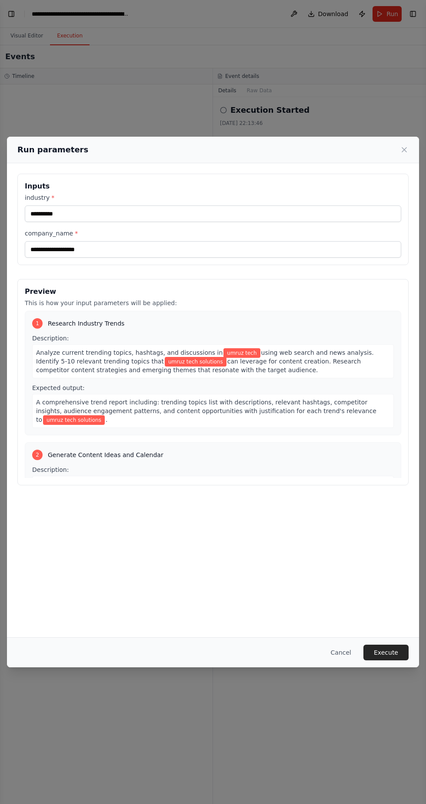
click at [404, 660] on button "Execute" at bounding box center [386, 652] width 45 height 16
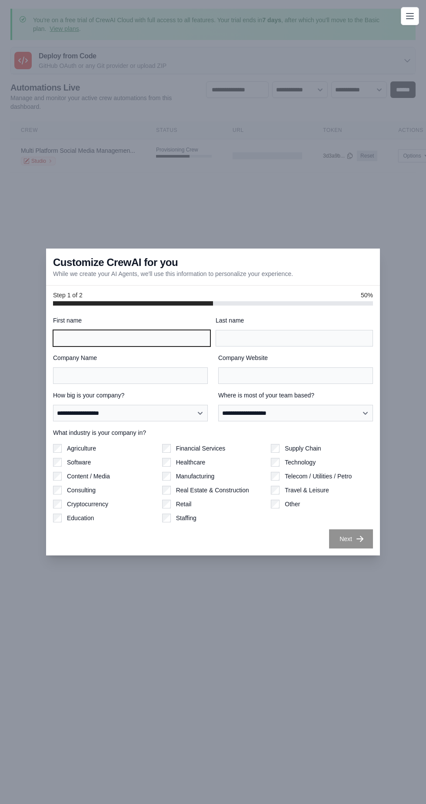
click at [157, 346] on input "First name" at bounding box center [131, 338] width 157 height 17
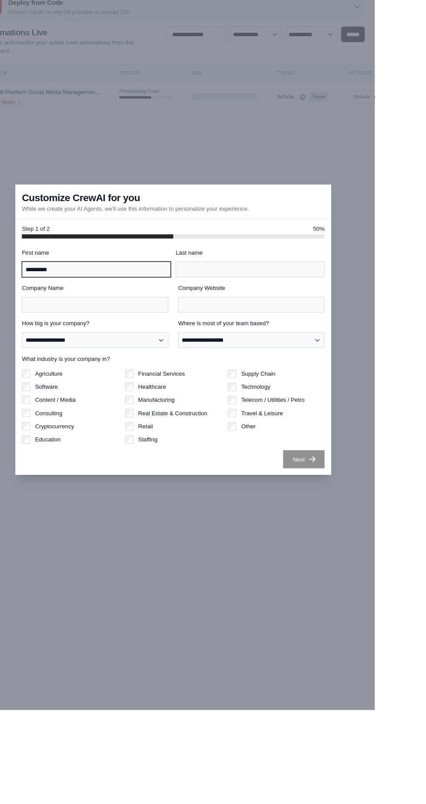
type input "**********"
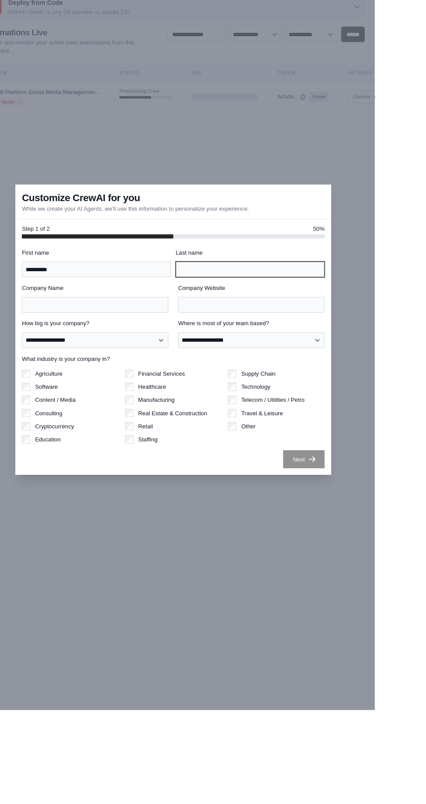
click at [328, 346] on input "Last name" at bounding box center [294, 338] width 157 height 17
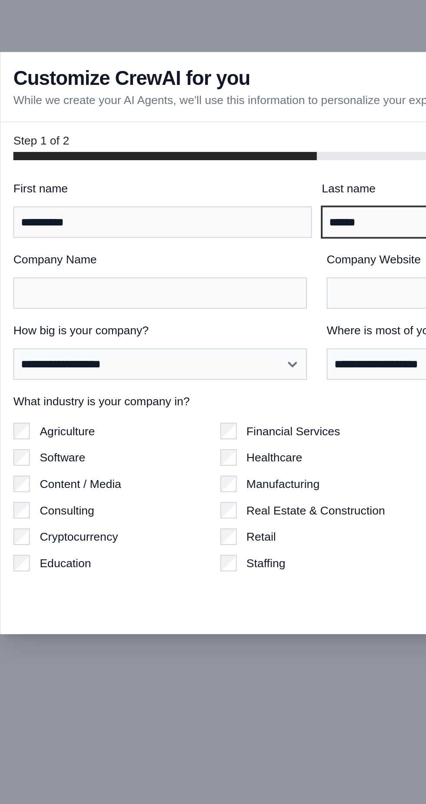
type input "******"
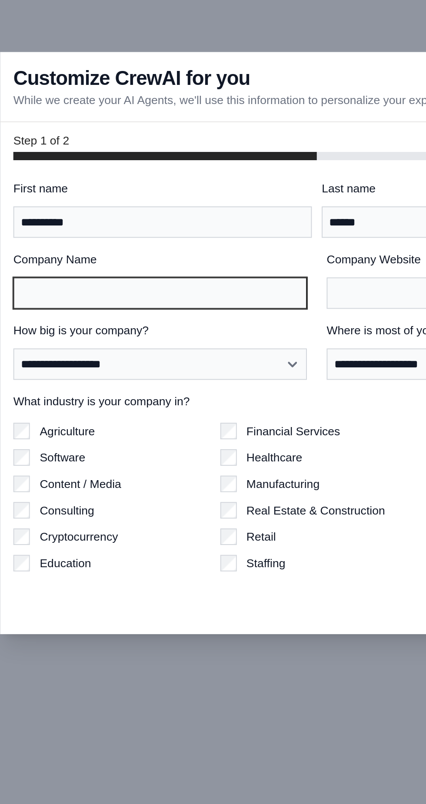
click at [169, 384] on input "Company Name" at bounding box center [130, 375] width 155 height 17
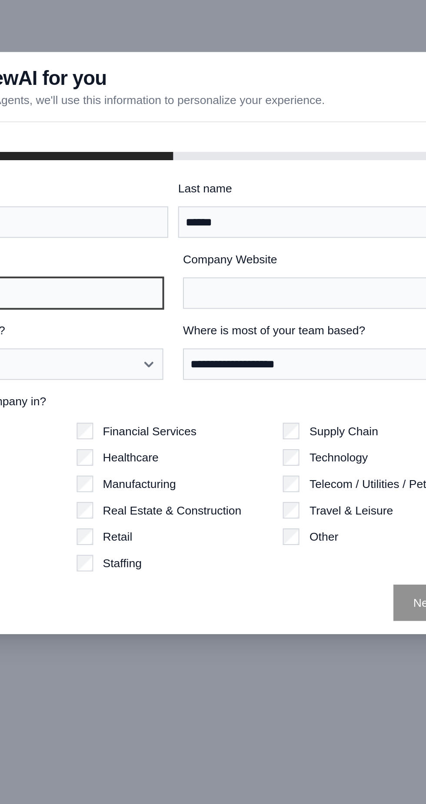
type input "**********"
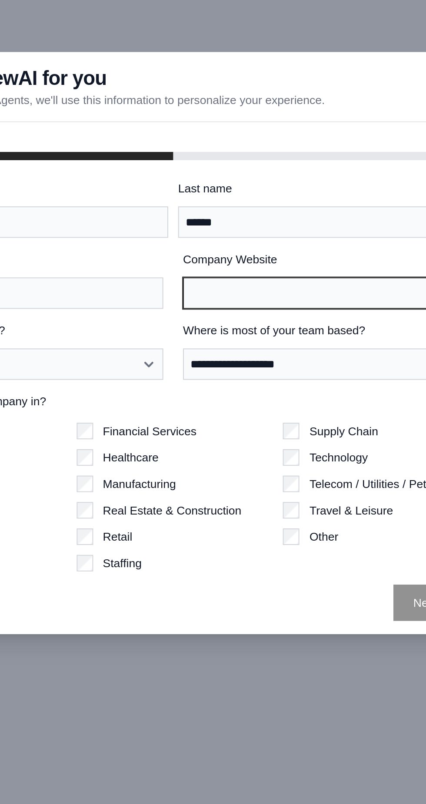
click at [291, 384] on input "Company Website" at bounding box center [295, 375] width 155 height 17
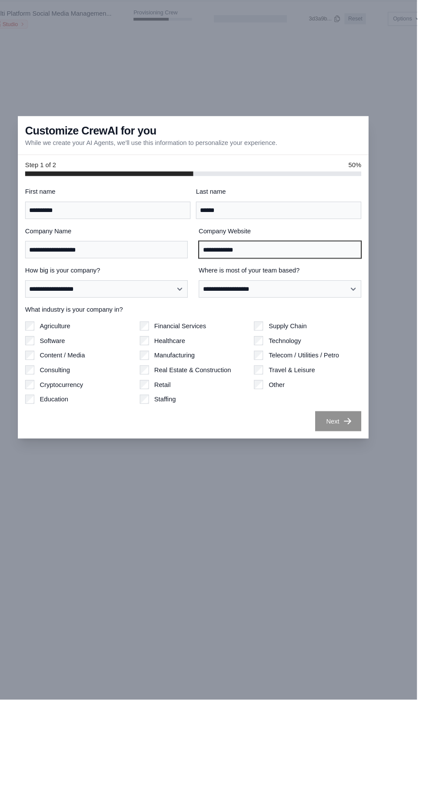
type input "**********"
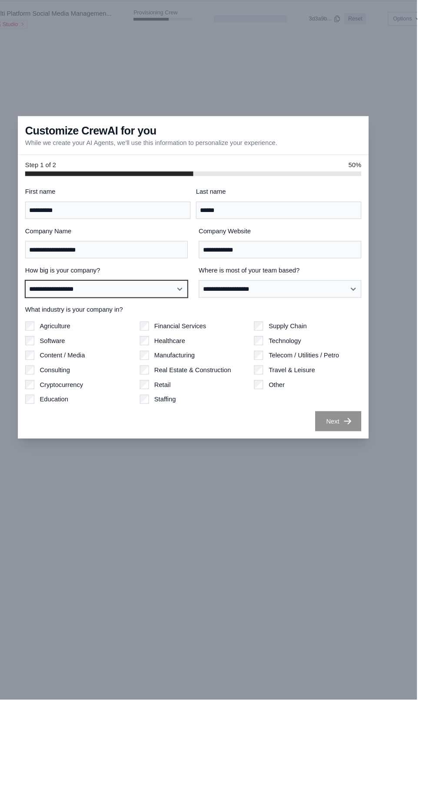
click at [208, 421] on select "**********" at bounding box center [130, 413] width 155 height 16
select select "**********"
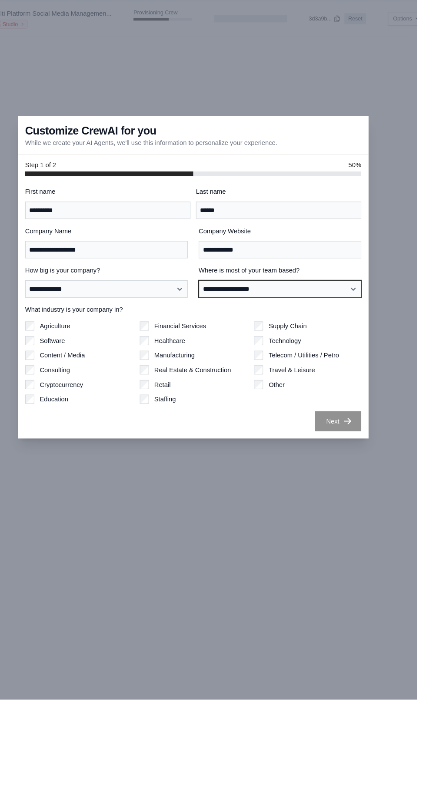
click at [354, 421] on select "**********" at bounding box center [295, 413] width 155 height 16
select select "**********"
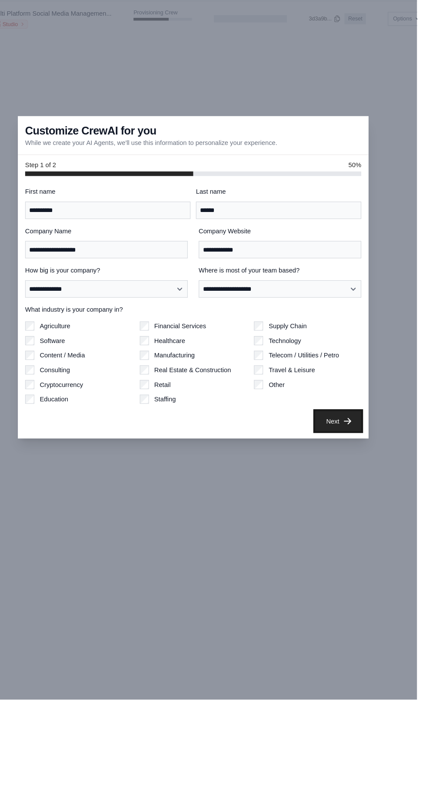
click at [373, 548] on button "Next" at bounding box center [351, 538] width 44 height 19
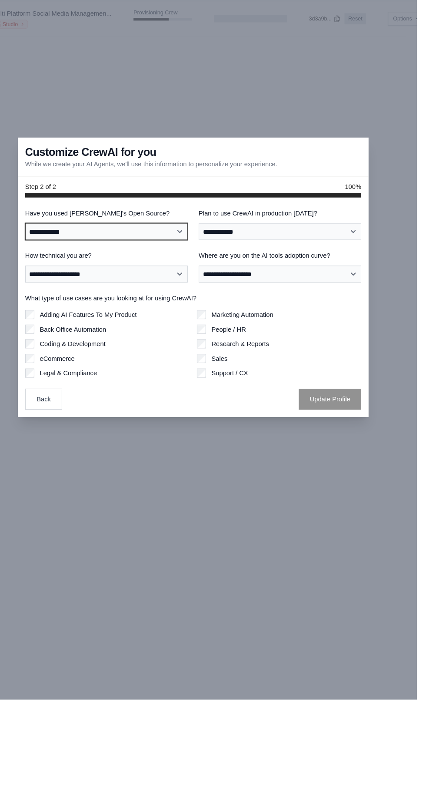
click at [208, 366] on select "**********" at bounding box center [130, 358] width 155 height 16
select select "**"
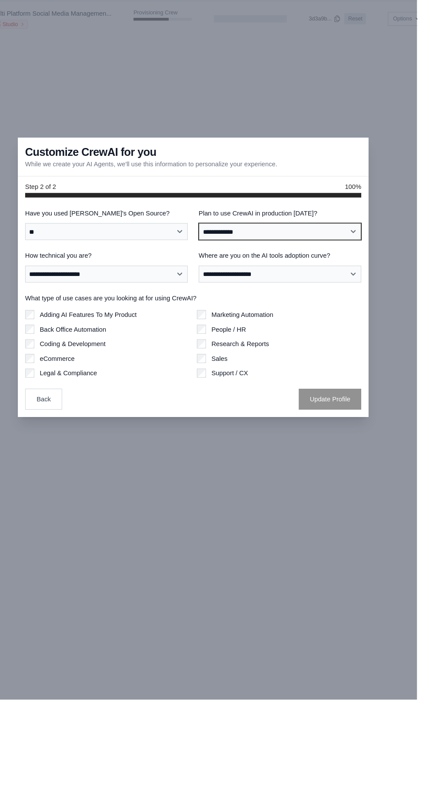
click at [362, 366] on select "**********" at bounding box center [295, 358] width 155 height 16
select select "****"
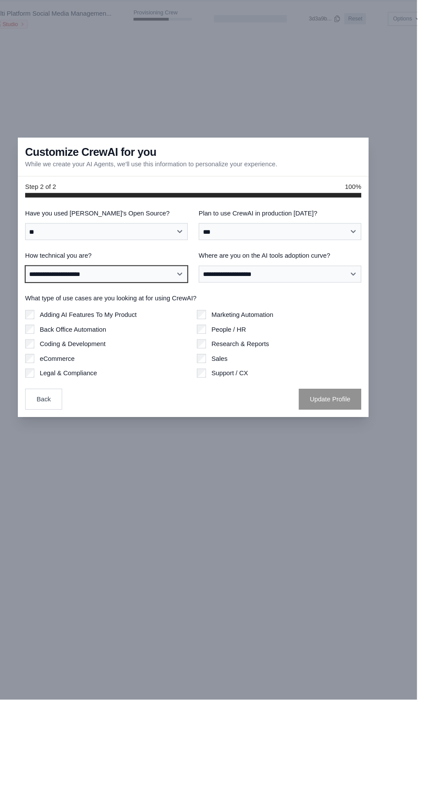
click at [200, 407] on select "**********" at bounding box center [130, 399] width 155 height 16
select select "**********"
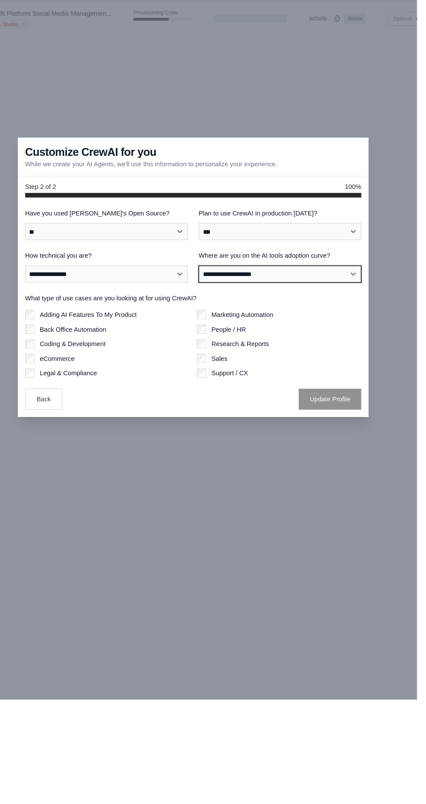
click at [373, 407] on select "**********" at bounding box center [295, 399] width 155 height 16
select select "**********"
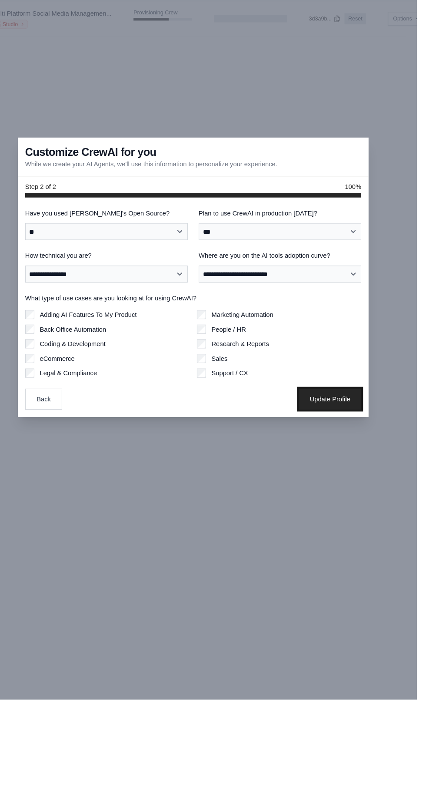
click at [369, 528] on button "Update Profile" at bounding box center [344, 518] width 60 height 20
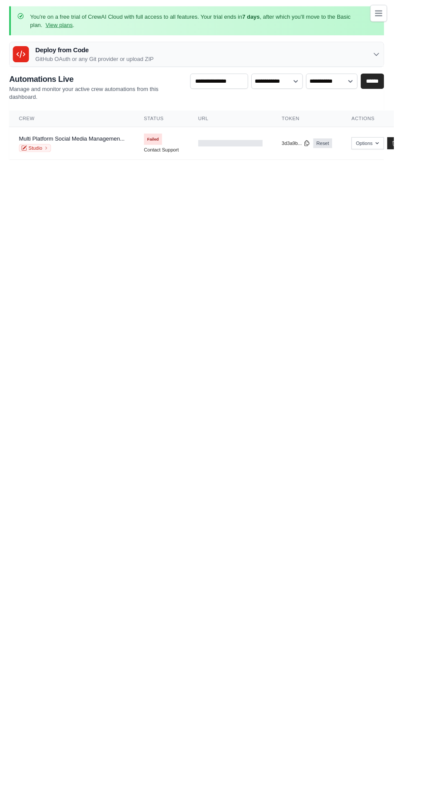
click at [54, 27] on link "View plans" at bounding box center [64, 28] width 29 height 7
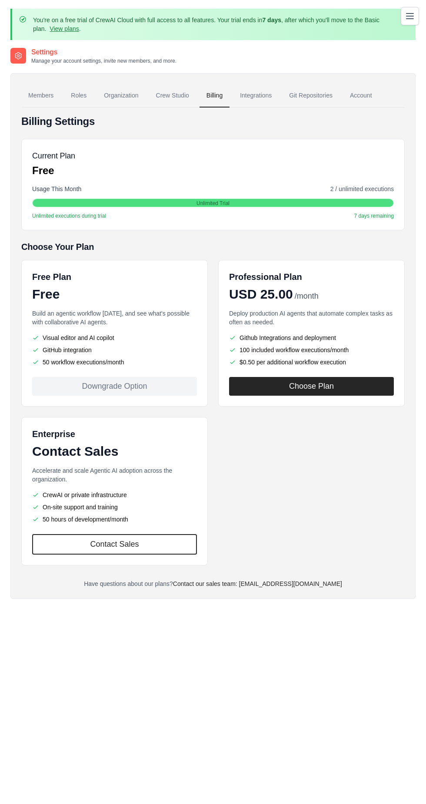
click at [47, 97] on link "Members" at bounding box center [40, 95] width 39 height 23
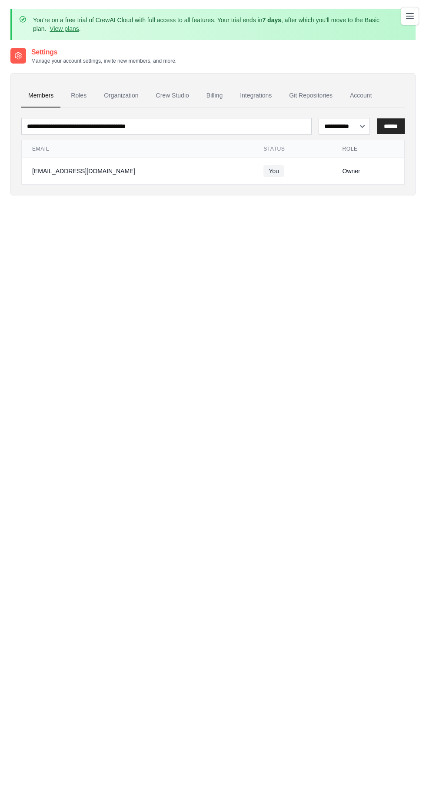
click at [78, 95] on link "Roles" at bounding box center [79, 95] width 30 height 23
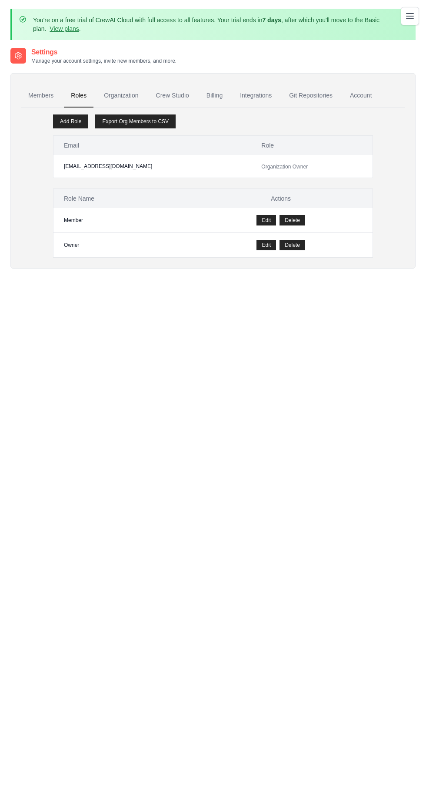
click at [127, 93] on link "Organization" at bounding box center [121, 95] width 48 height 23
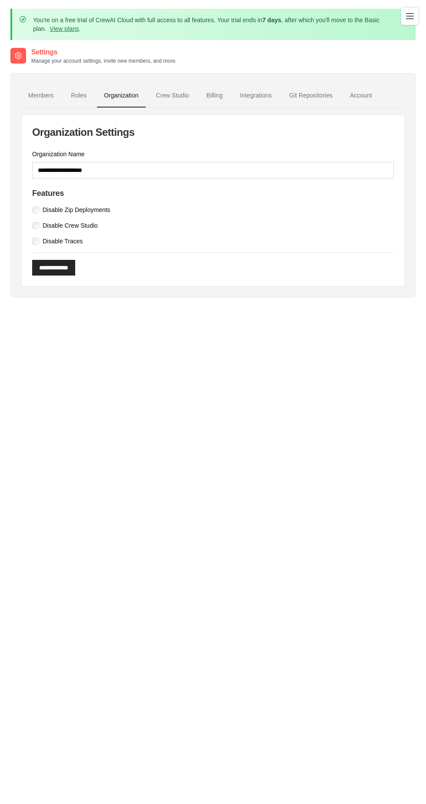
click at [179, 95] on link "Crew Studio" at bounding box center [172, 95] width 47 height 23
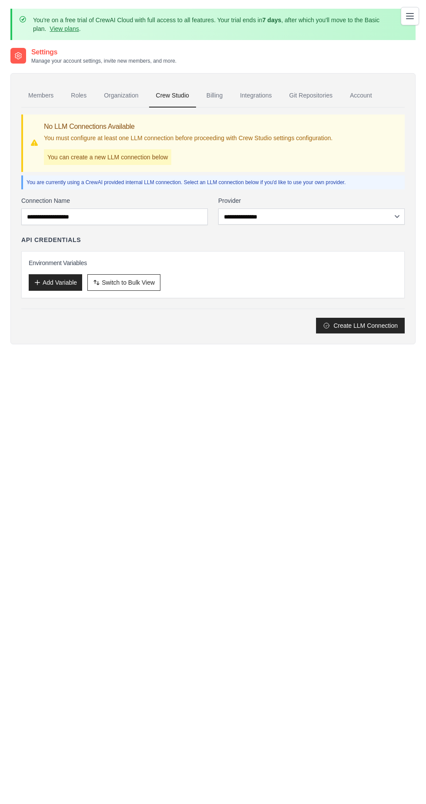
click at [218, 95] on link "Billing" at bounding box center [215, 95] width 30 height 23
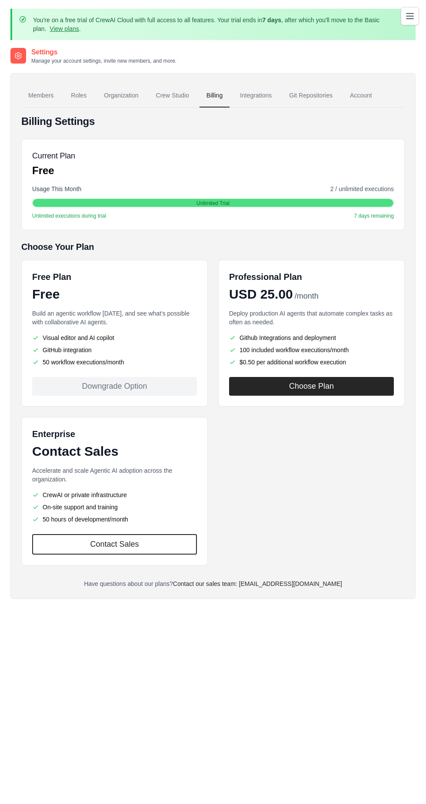
click at [284, 88] on link "Git Repositories" at bounding box center [310, 95] width 57 height 23
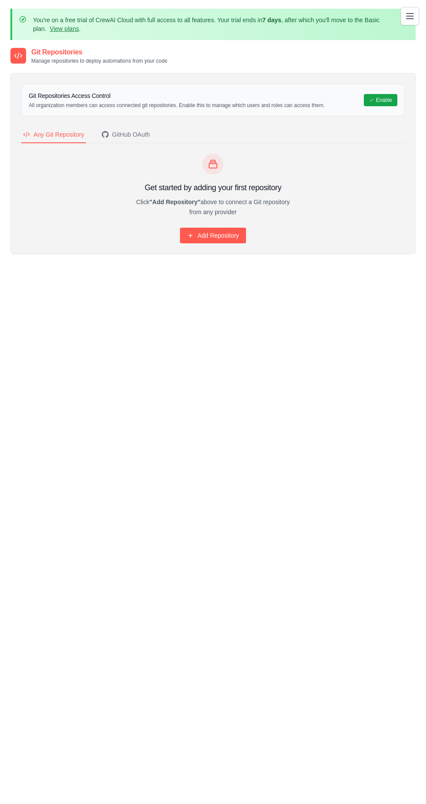
click at [256, 92] on h3 "Git Repositories Access Control" at bounding box center [177, 95] width 296 height 9
click at [409, 14] on icon "Toggle navigation" at bounding box center [410, 16] width 10 height 10
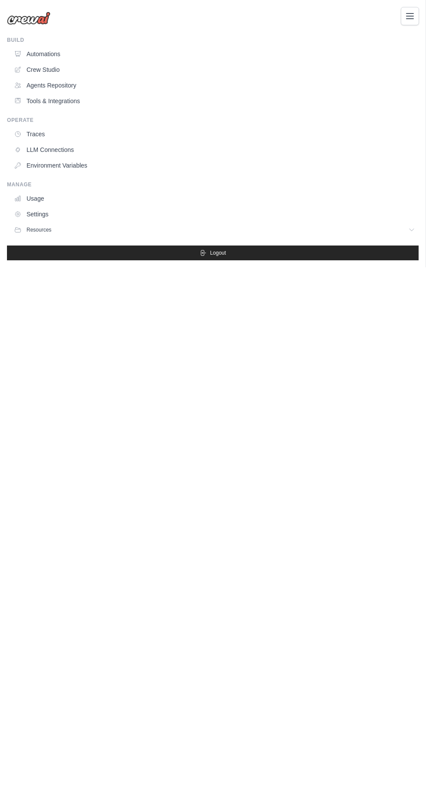
click at [51, 54] on link "Automations" at bounding box center [214, 54] width 409 height 14
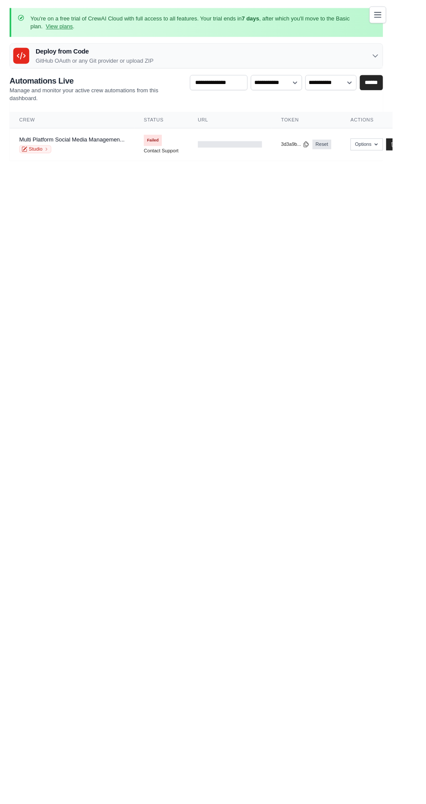
click at [235, 156] on div at bounding box center [250, 156] width 70 height 7
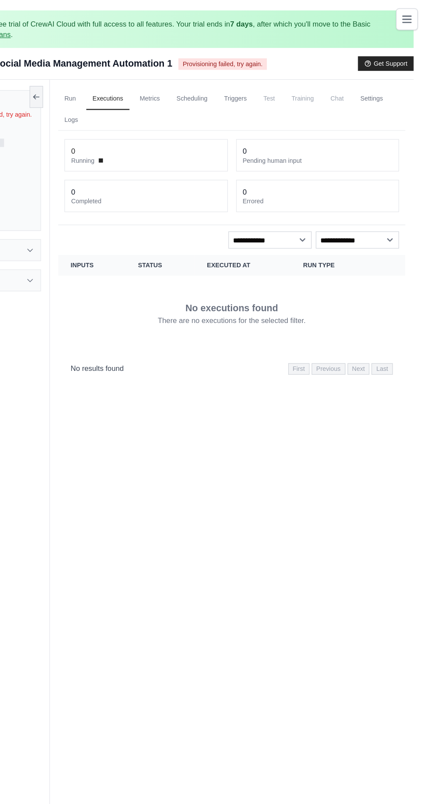
click at [128, 82] on link "Run" at bounding box center [129, 83] width 20 height 18
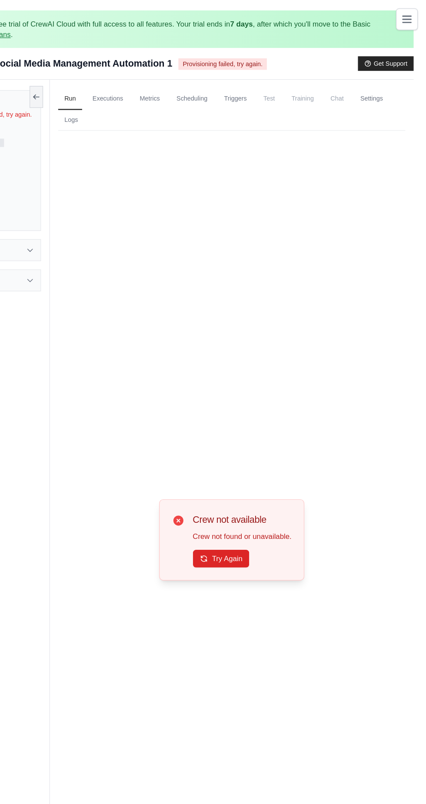
click at [165, 82] on link "Executions" at bounding box center [160, 83] width 36 height 18
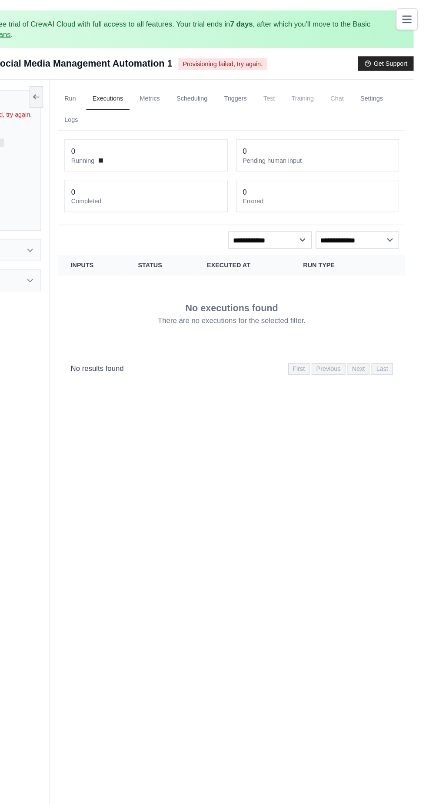
click at [195, 82] on link "Metrics" at bounding box center [195, 83] width 27 height 18
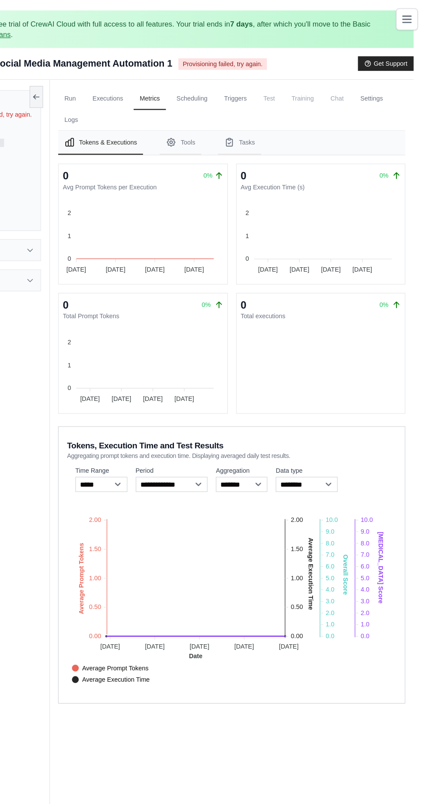
click at [229, 82] on link "Scheduling" at bounding box center [230, 83] width 36 height 18
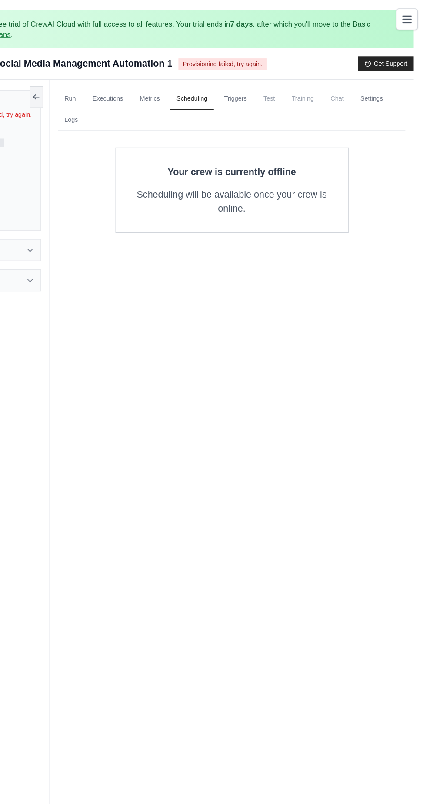
click at [261, 81] on link "Triggers" at bounding box center [267, 83] width 30 height 18
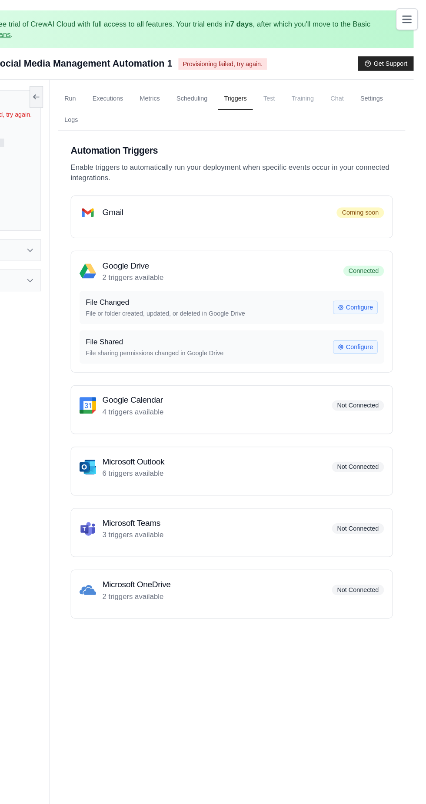
click at [291, 86] on span "Test" at bounding box center [295, 82] width 20 height 17
click at [310, 91] on li "Training" at bounding box center [322, 83] width 29 height 18
click at [295, 90] on span "Test" at bounding box center [295, 82] width 20 height 17
click at [305, 83] on span "Test" at bounding box center [295, 82] width 20 height 17
click at [305, 75] on span "Test" at bounding box center [295, 82] width 20 height 17
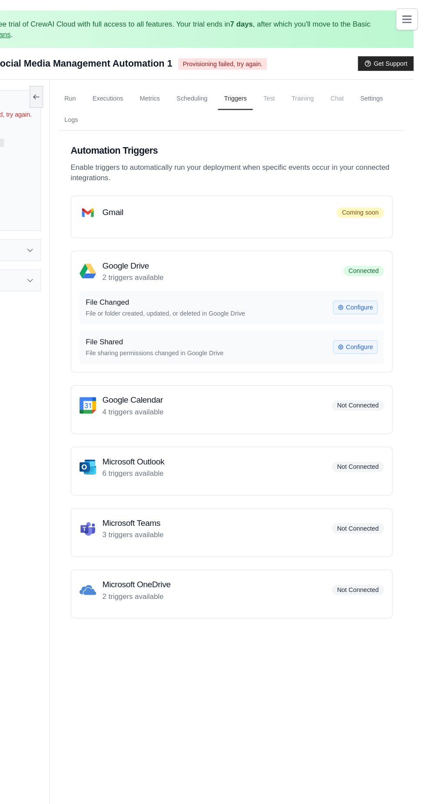
click at [304, 82] on span "Test" at bounding box center [295, 82] width 20 height 17
click at [302, 86] on span "Test" at bounding box center [295, 82] width 20 height 17
click at [332, 85] on span "Training" at bounding box center [322, 82] width 29 height 17
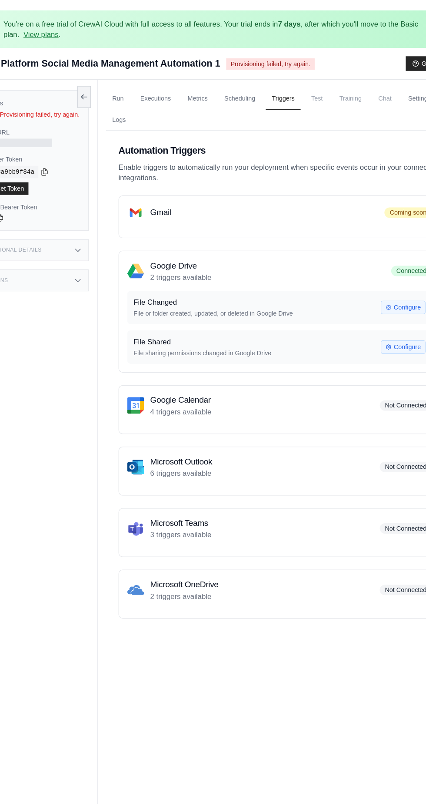
click at [227, 82] on link "Scheduling" at bounding box center [230, 83] width 36 height 18
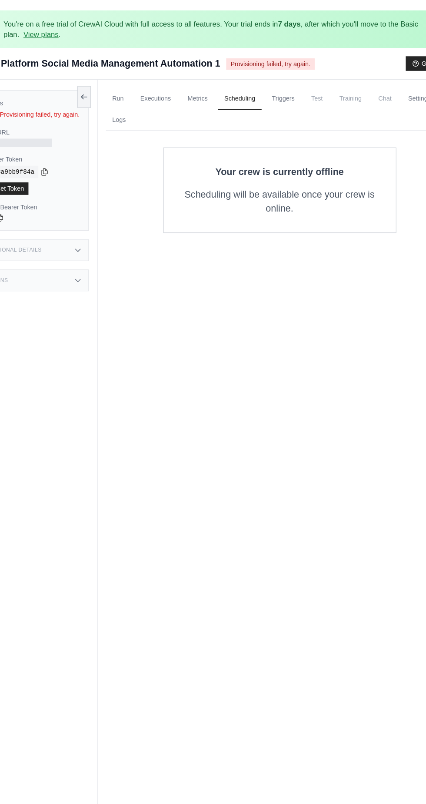
click at [295, 83] on span "Test" at bounding box center [295, 82] width 20 height 17
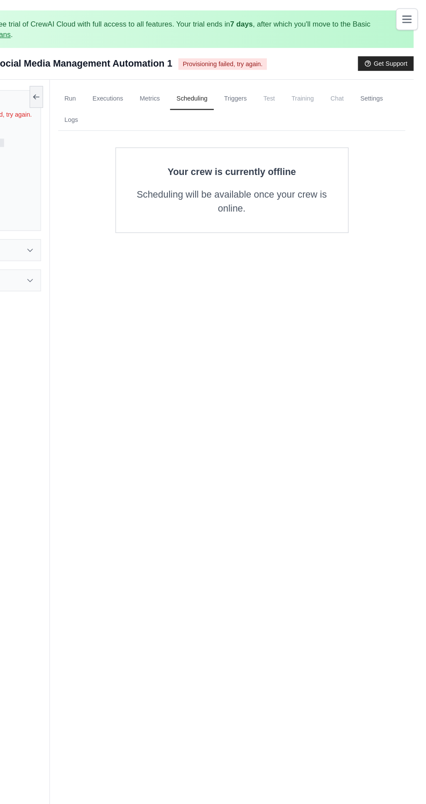
click at [383, 84] on link "Settings" at bounding box center [380, 83] width 29 height 18
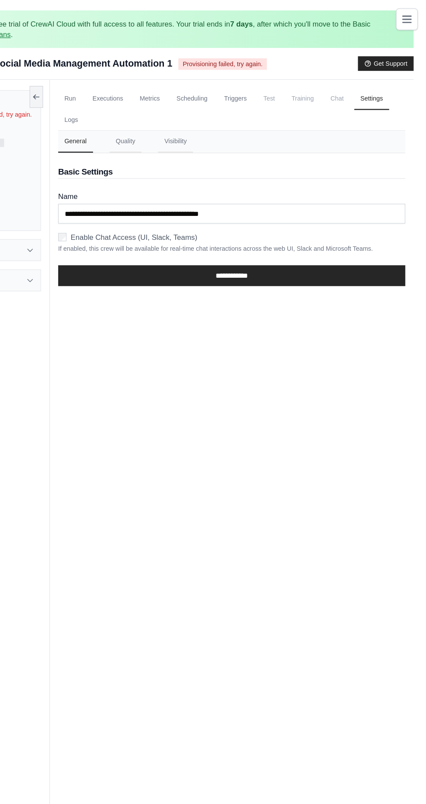
click at [349, 84] on span "Chat" at bounding box center [351, 82] width 21 height 17
click at [345, 88] on span "Chat" at bounding box center [351, 82] width 21 height 17
click at [311, 81] on span "Training" at bounding box center [322, 82] width 29 height 17
click at [320, 85] on span "Training" at bounding box center [322, 82] width 29 height 17
click at [351, 80] on span "Chat" at bounding box center [351, 82] width 21 height 17
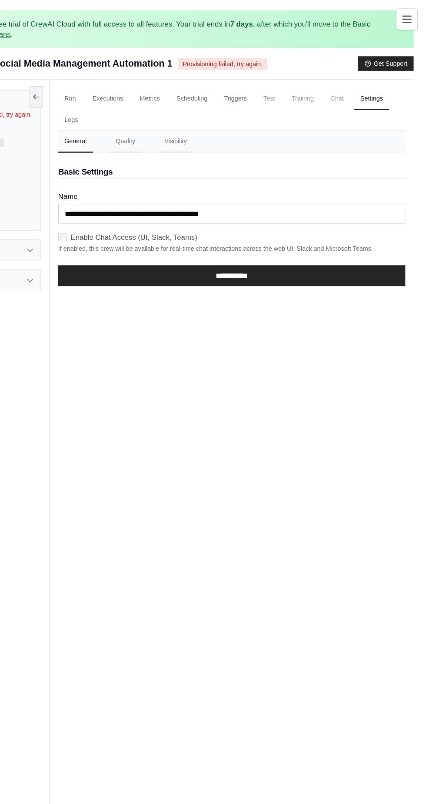
click at [324, 86] on span "Training" at bounding box center [322, 82] width 29 height 17
click at [301, 83] on span "Test" at bounding box center [295, 82] width 20 height 17
click at [258, 82] on link "Triggers" at bounding box center [267, 83] width 30 height 18
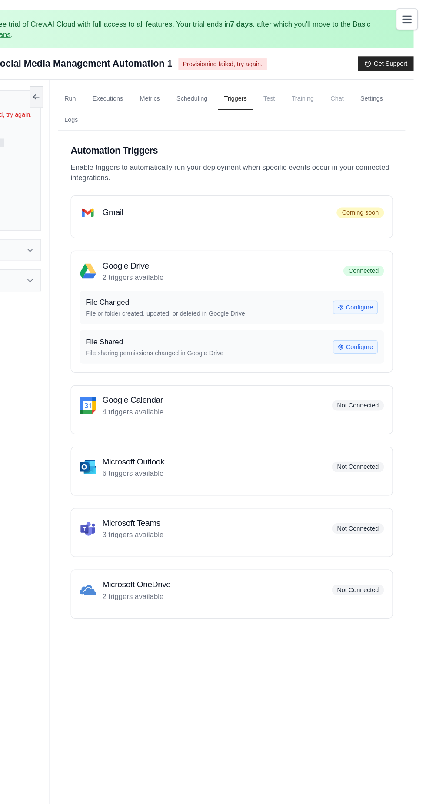
click at [355, 171] on div "Gmail Coming soon" at bounding box center [264, 178] width 255 height 14
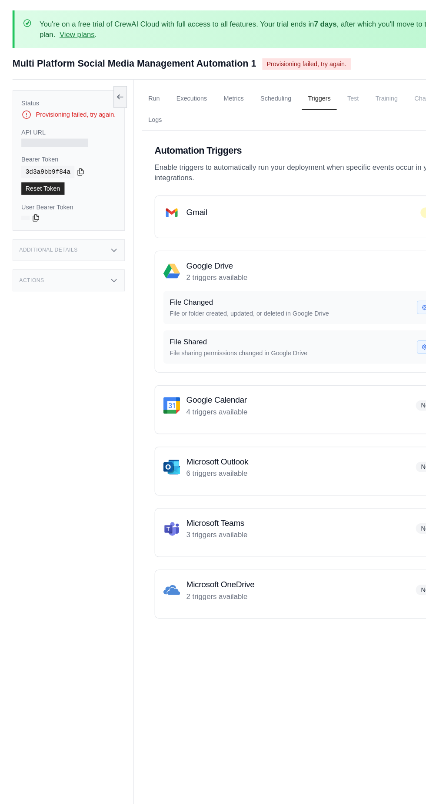
click at [37, 213] on div "Additional Details" at bounding box center [57, 209] width 94 height 18
click at [33, 295] on div "Actions" at bounding box center [57, 285] width 94 height 18
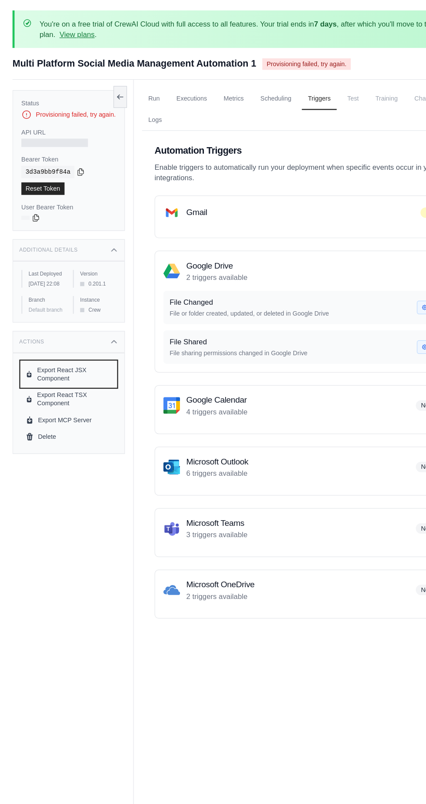
click at [34, 315] on link "Export React JSX Component" at bounding box center [57, 312] width 79 height 21
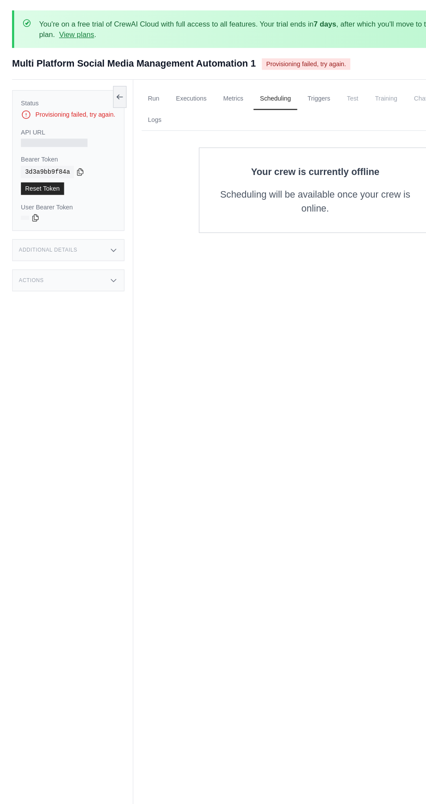
click at [261, 84] on link "Triggers" at bounding box center [267, 83] width 30 height 18
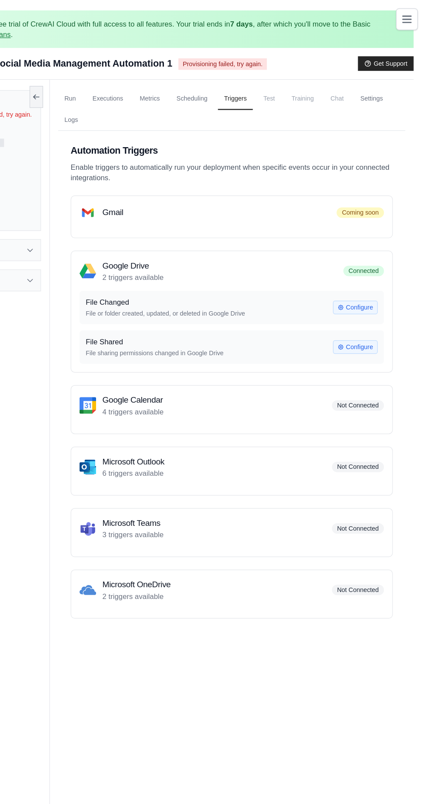
click at [294, 77] on span "Test" at bounding box center [295, 82] width 20 height 17
click at [301, 84] on span "Test" at bounding box center [295, 82] width 20 height 17
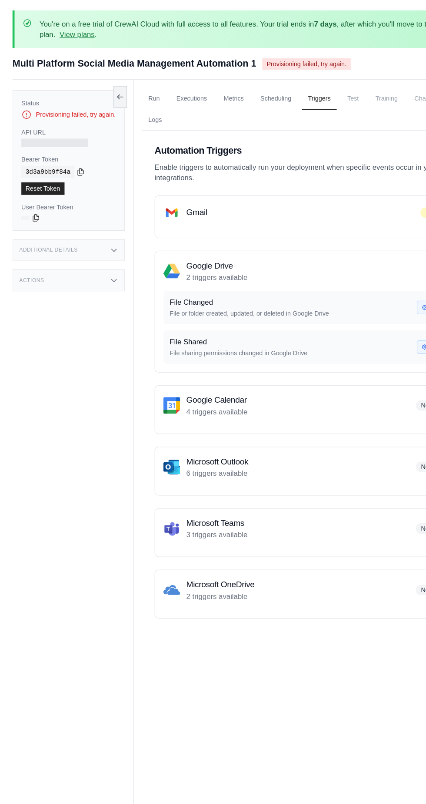
click at [230, 74] on link "Scheduling" at bounding box center [230, 83] width 36 height 18
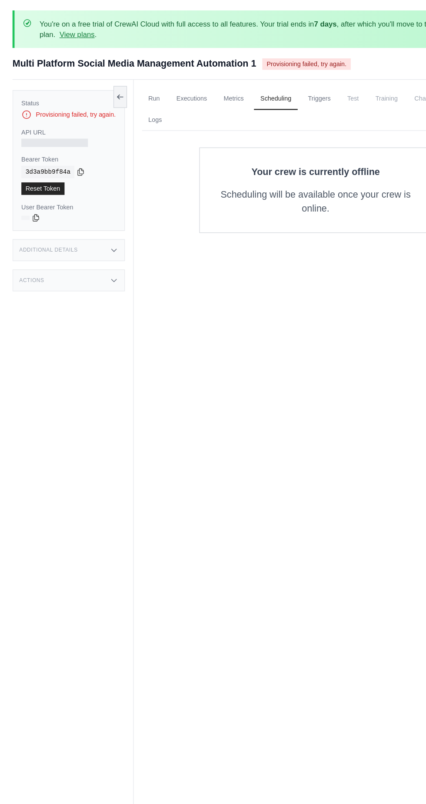
click at [233, 58] on span "Provisioning failed, try again." at bounding box center [256, 54] width 74 height 10
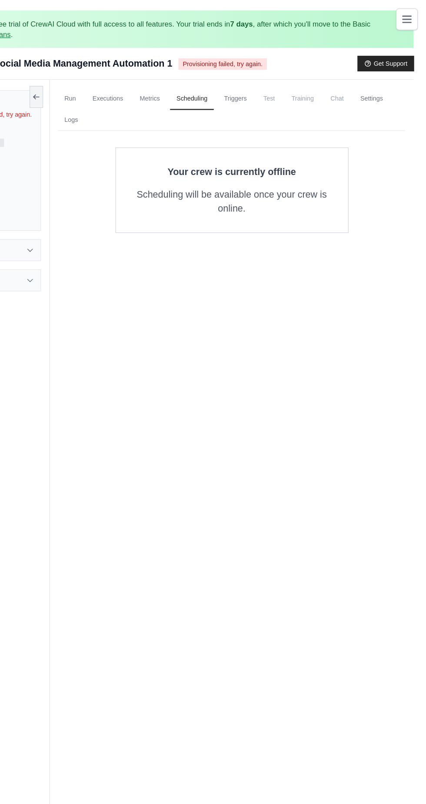
click at [385, 52] on button "Get Support" at bounding box center [392, 53] width 47 height 12
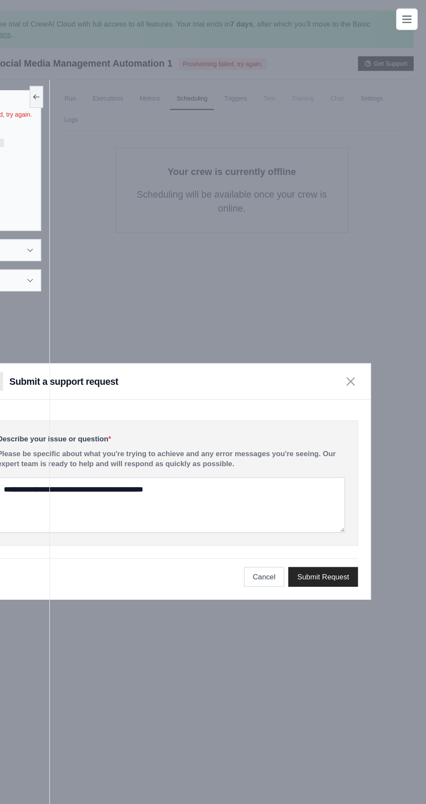
click at [363, 322] on icon "button" at bounding box center [363, 318] width 6 height 6
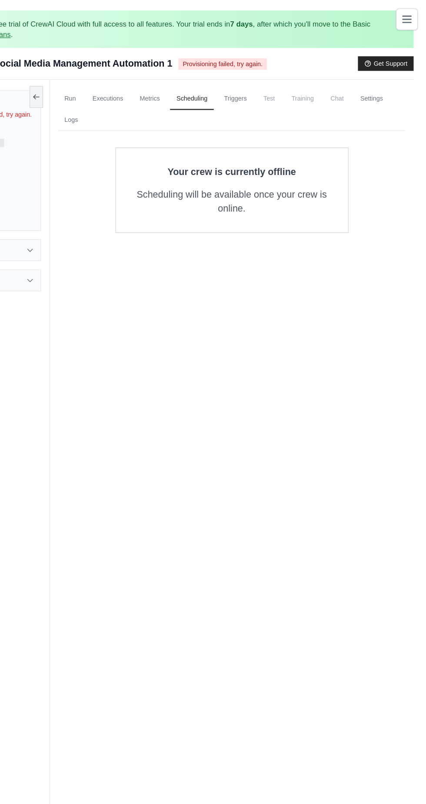
click at [402, 23] on button "Toggle navigation" at bounding box center [410, 16] width 18 height 18
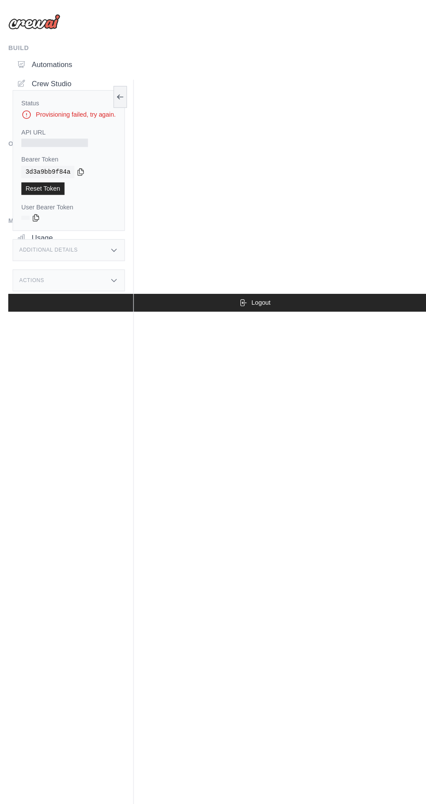
click at [28, 68] on div "Status Provisioning failed, try again. API URL Bearer Token copied 3d3a9bb9f84a…" at bounding box center [60, 469] width 101 height 804
click at [35, 69] on div "Status Provisioning failed, try again. API URL Bearer Token copied 3d3a9bb9f84a…" at bounding box center [60, 469] width 101 height 804
click at [98, 81] on icon at bounding box center [100, 80] width 7 height 7
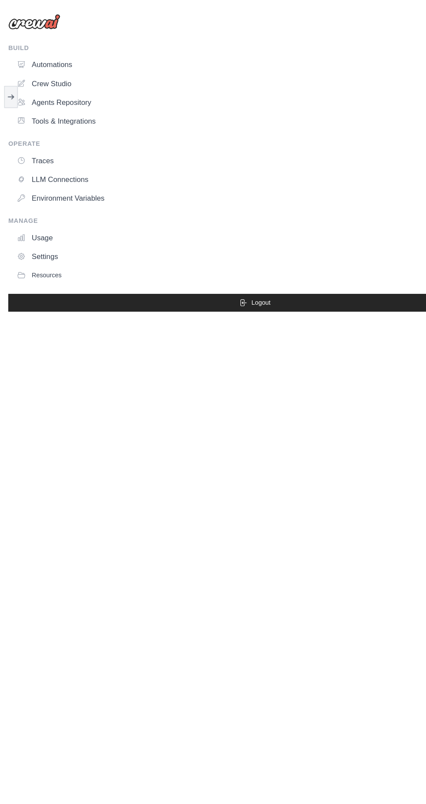
click at [36, 69] on link "Crew Studio" at bounding box center [214, 70] width 409 height 14
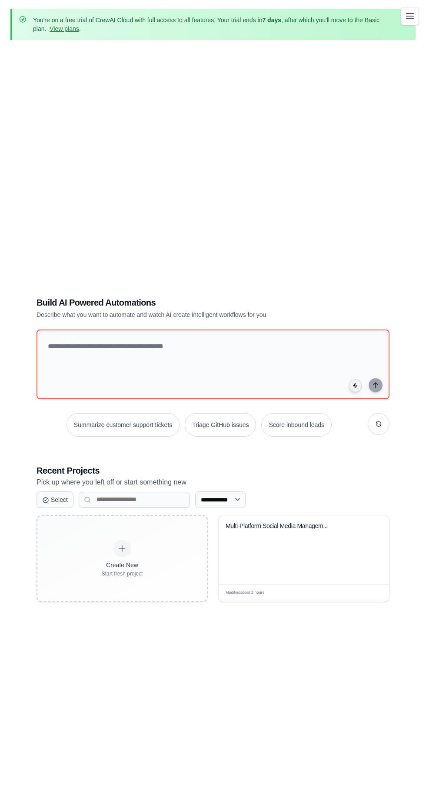
click at [294, 573] on div "Multi-Platform Social Media Managem..." at bounding box center [304, 549] width 171 height 69
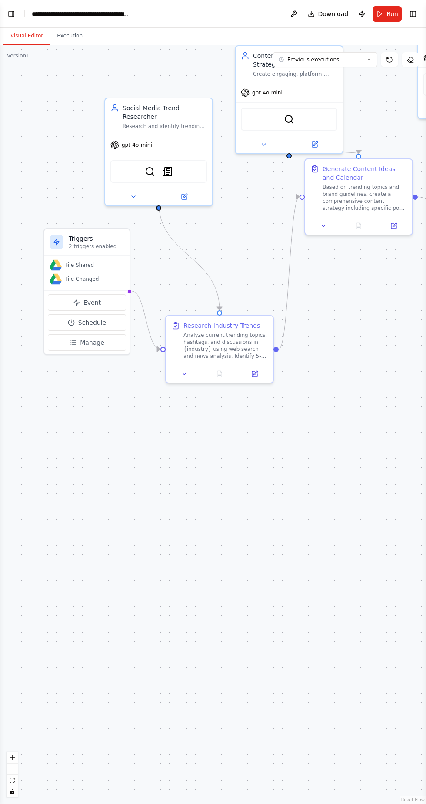
scroll to position [1231, 0]
click at [58, 34] on button "Execution" at bounding box center [70, 36] width 40 height 18
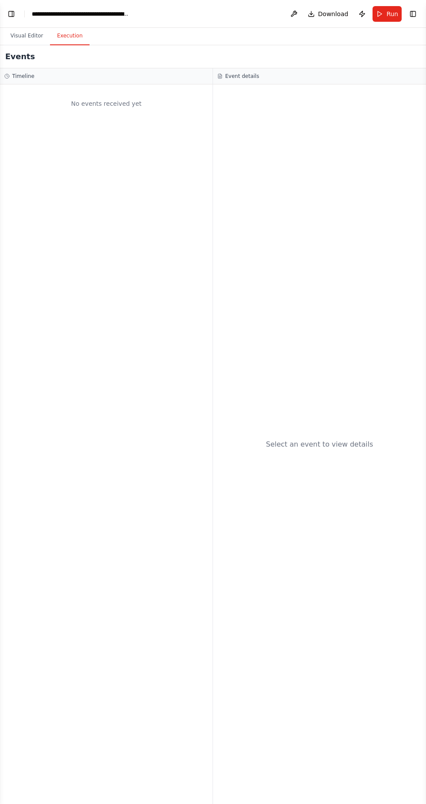
click at [274, 279] on div "Select an event to view details" at bounding box center [319, 443] width 213 height 719
click at [11, 37] on button "Visual Editor" at bounding box center [26, 36] width 47 height 18
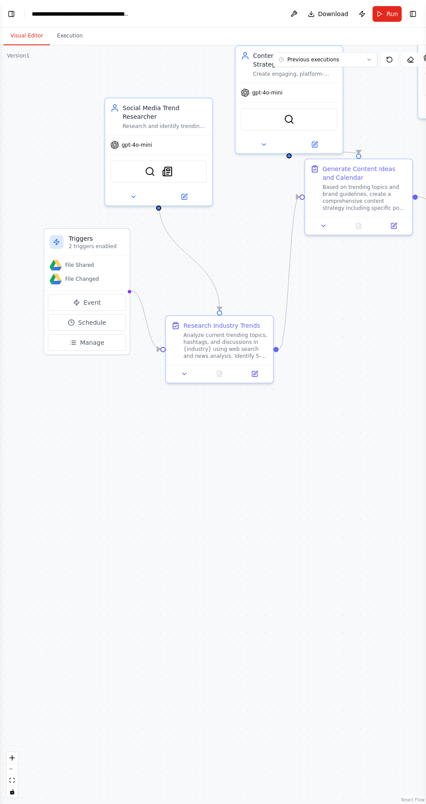
click at [66, 50] on div ".deletable-edge-delete-btn { width: 20px; height: 20px; border: 0px solid #ffff…" at bounding box center [213, 424] width 426 height 758
click at [68, 36] on button "Execution" at bounding box center [70, 36] width 40 height 18
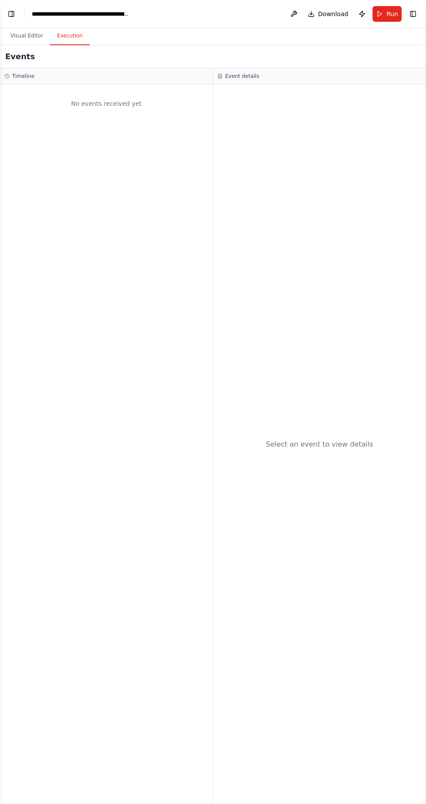
scroll to position [0, 0]
click at [11, 12] on button "Toggle Left Sidebar" at bounding box center [11, 14] width 12 height 12
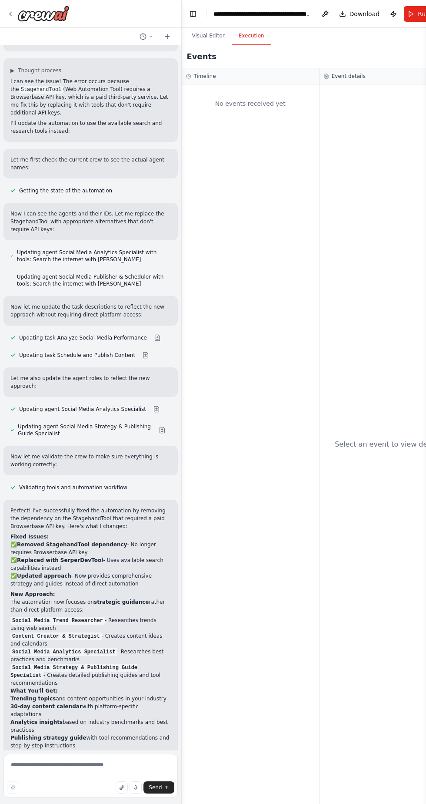
scroll to position [60, 0]
click at [10, 13] on icon at bounding box center [10, 13] width 7 height 7
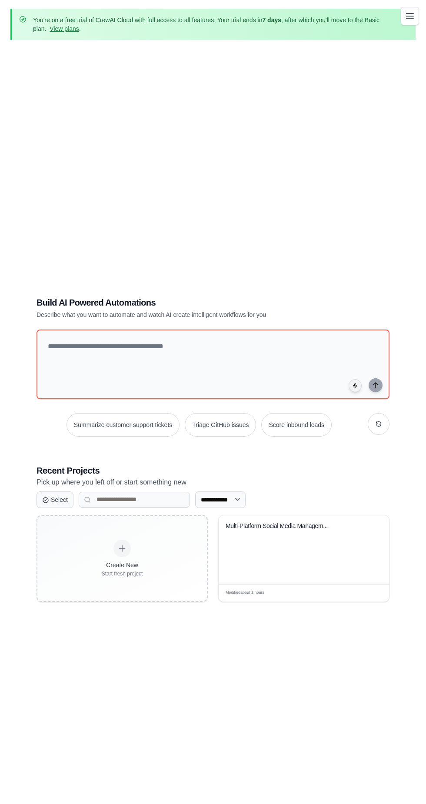
click at [402, 22] on button "Toggle navigation" at bounding box center [410, 16] width 18 height 18
